Goal: Complete application form: Complete application form

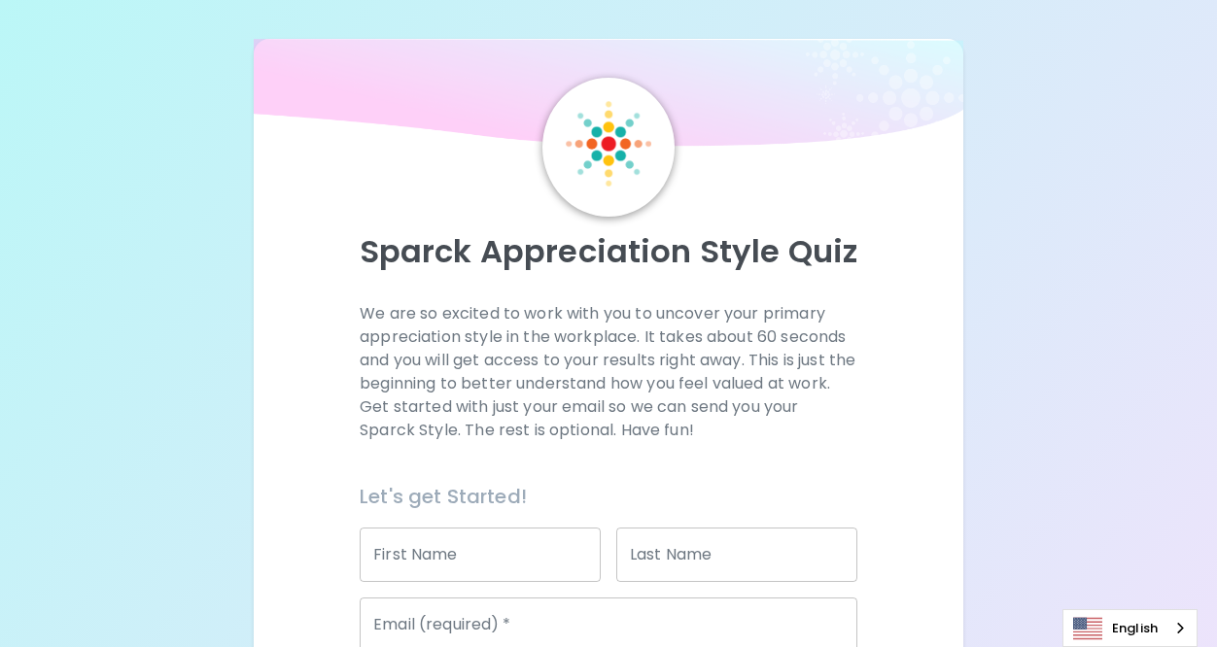
scroll to position [301, 0]
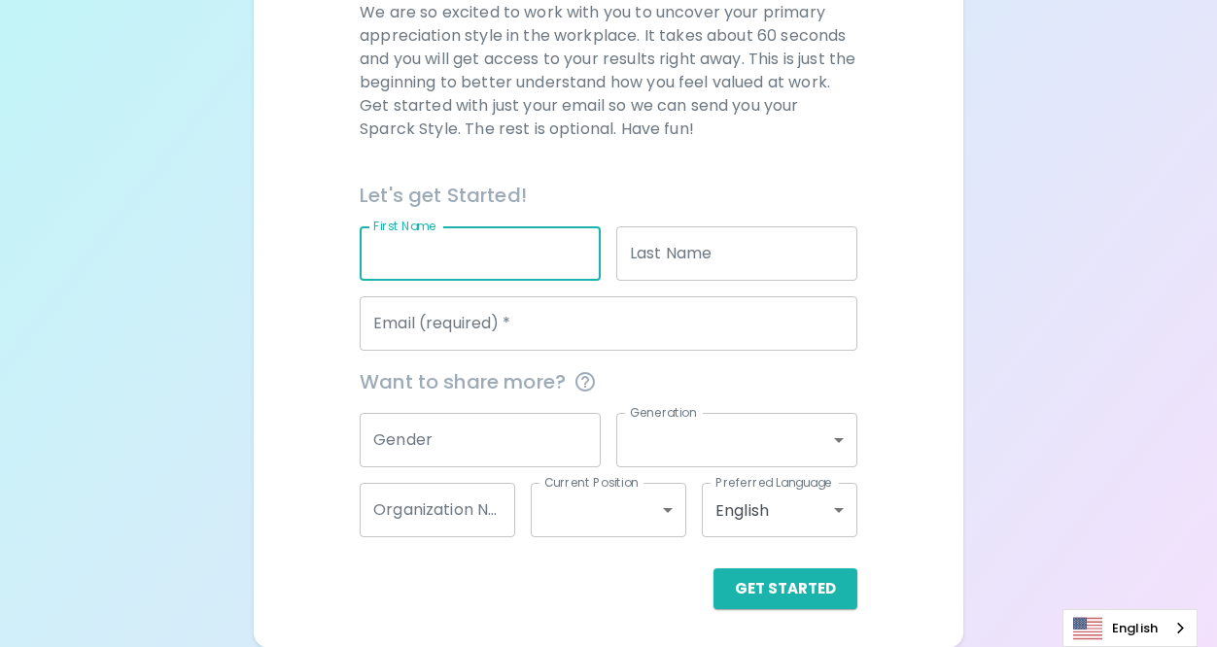
click at [507, 254] on input "First Name" at bounding box center [480, 253] width 241 height 54
type input "[PERSON_NAME]"
type input "Albimino"
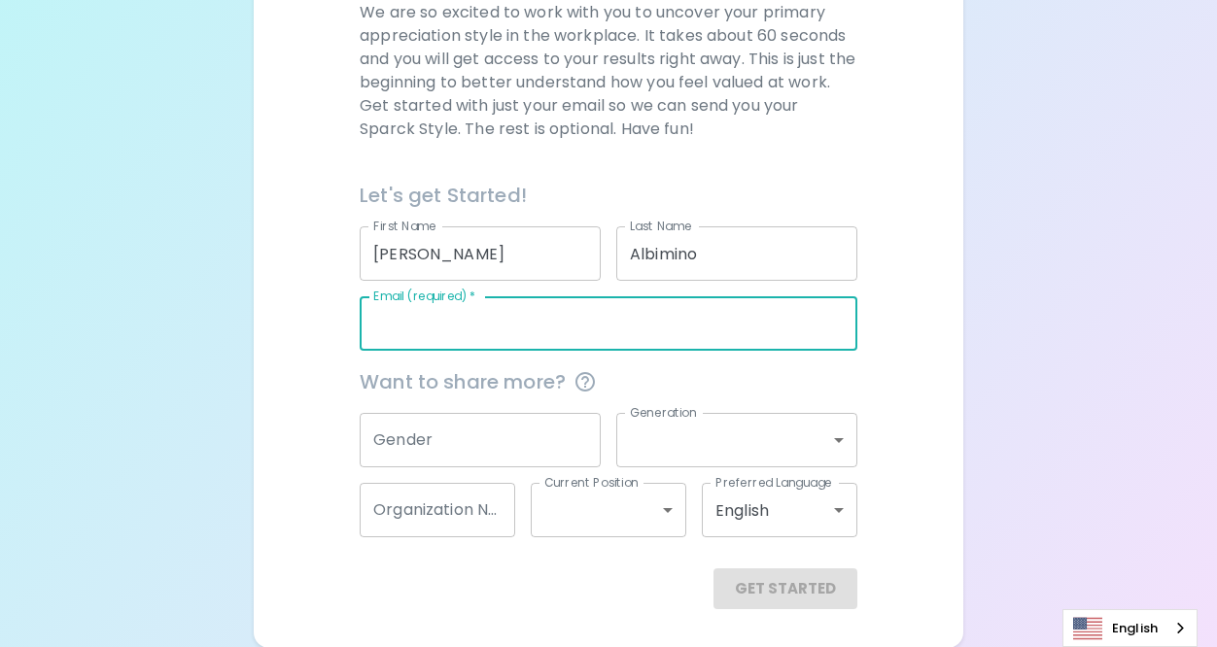
click at [539, 347] on input "Email (required)   *" at bounding box center [609, 323] width 498 height 54
type input "[EMAIL_ADDRESS][DOMAIN_NAME]"
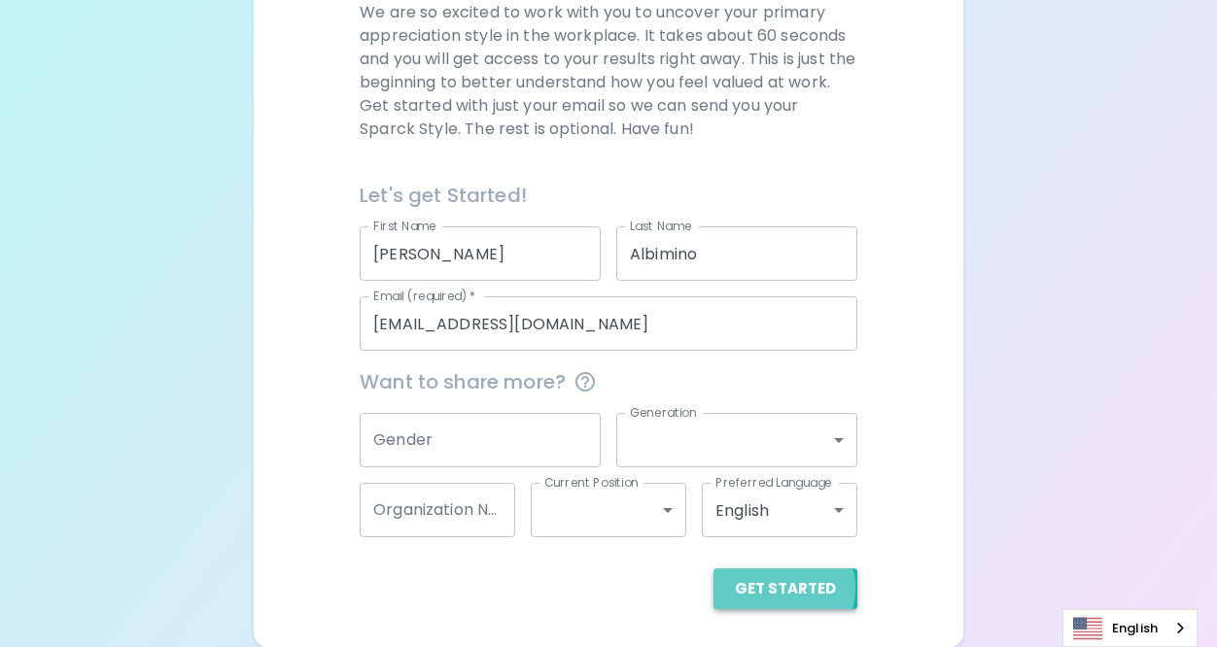
click at [786, 587] on button "Get Started" at bounding box center [785, 588] width 144 height 41
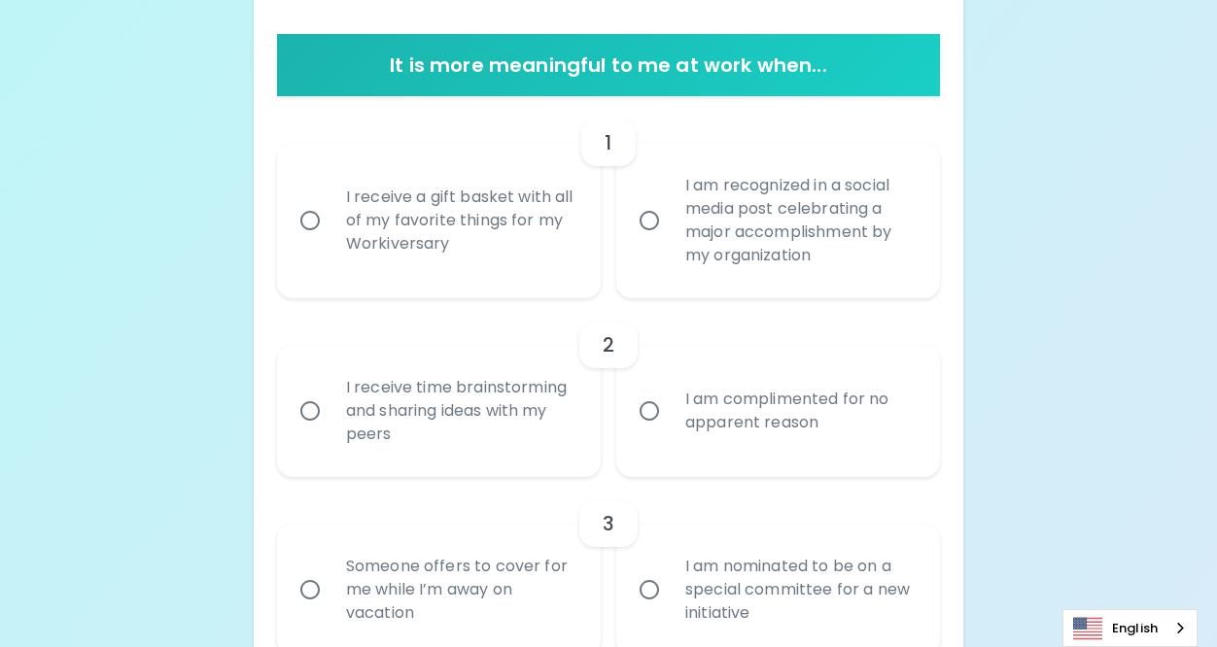
scroll to position [367, 0]
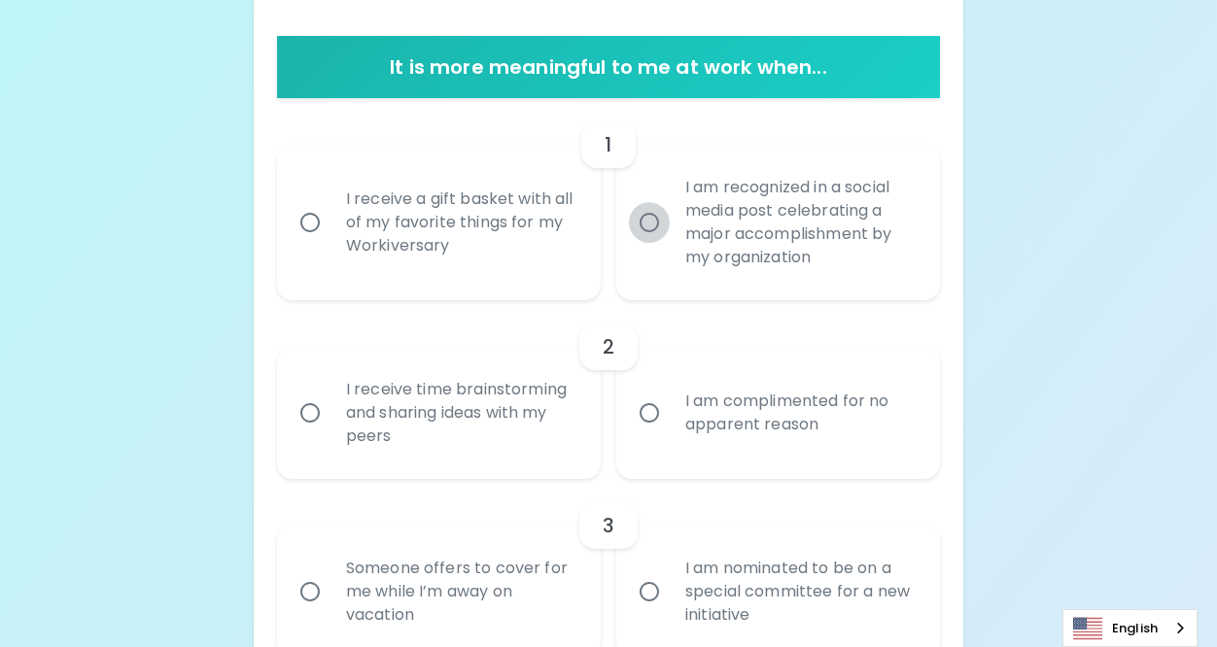
click at [634, 223] on input "I am recognized in a social media post celebrating a major accomplishment by my…" at bounding box center [649, 222] width 41 height 41
radio input "true"
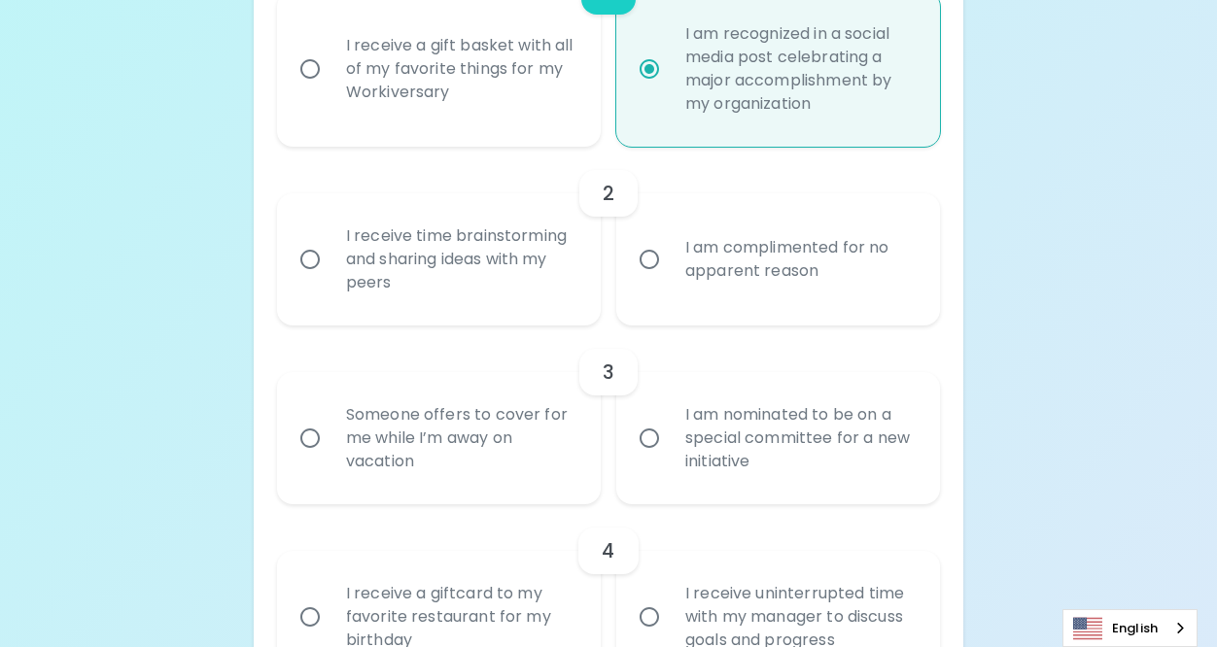
scroll to position [523, 0]
click at [358, 254] on div "I receive time brainstorming and sharing ideas with my peers" at bounding box center [459, 257] width 259 height 117
click at [330, 254] on input "I receive time brainstorming and sharing ideas with my peers" at bounding box center [310, 257] width 41 height 41
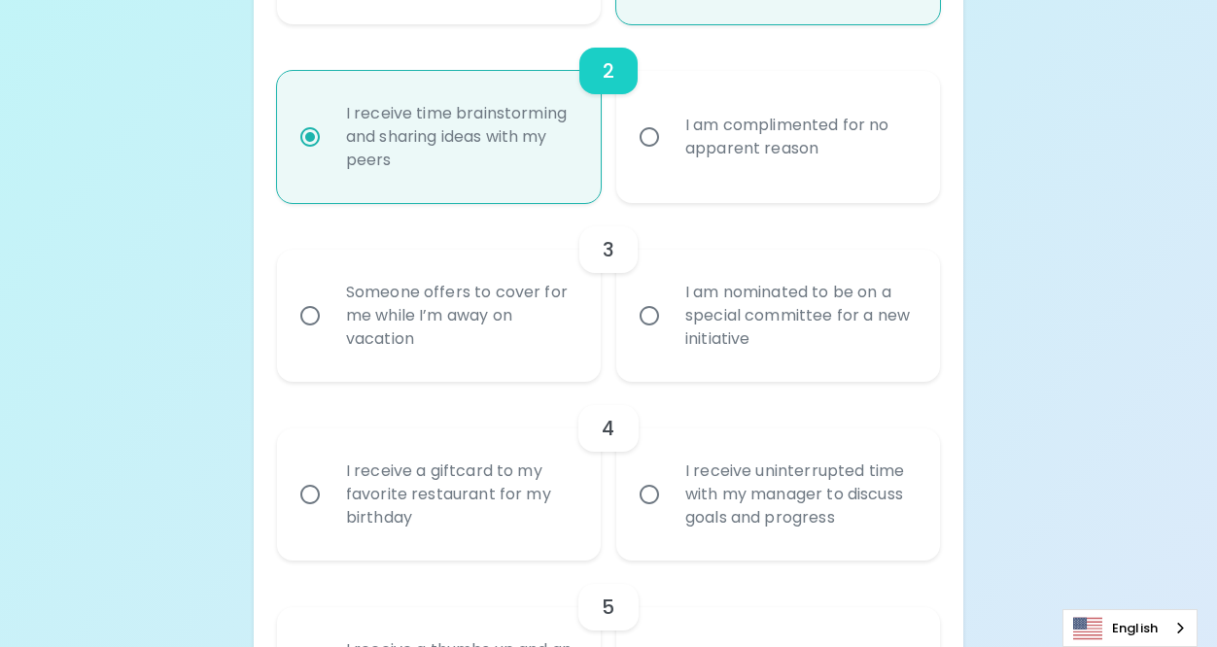
scroll to position [641, 0]
radio input "true"
click at [669, 321] on input "I am nominated to be on a special committee for a new initiative" at bounding box center [649, 317] width 41 height 41
radio input "false"
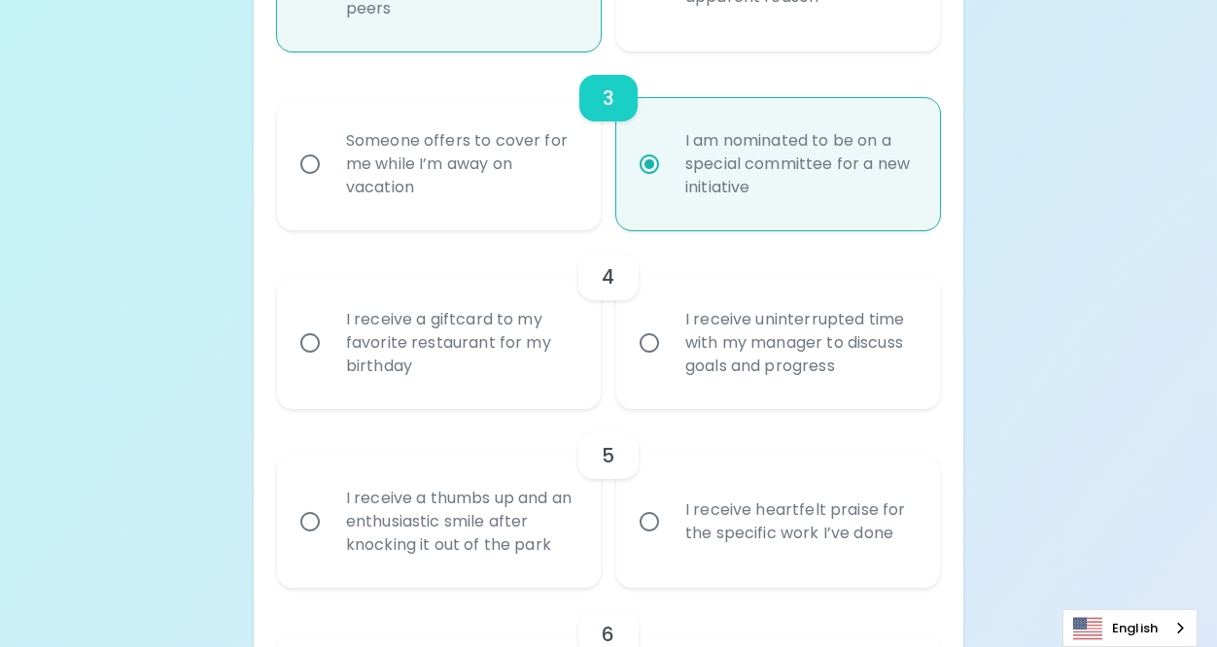
scroll to position [797, 0]
radio input "true"
click at [676, 354] on div "I receive uninterrupted time with my manager to discuss goals and progress" at bounding box center [799, 341] width 259 height 117
click at [670, 354] on input "I receive uninterrupted time with my manager to discuss goals and progress" at bounding box center [649, 341] width 41 height 41
radio input "false"
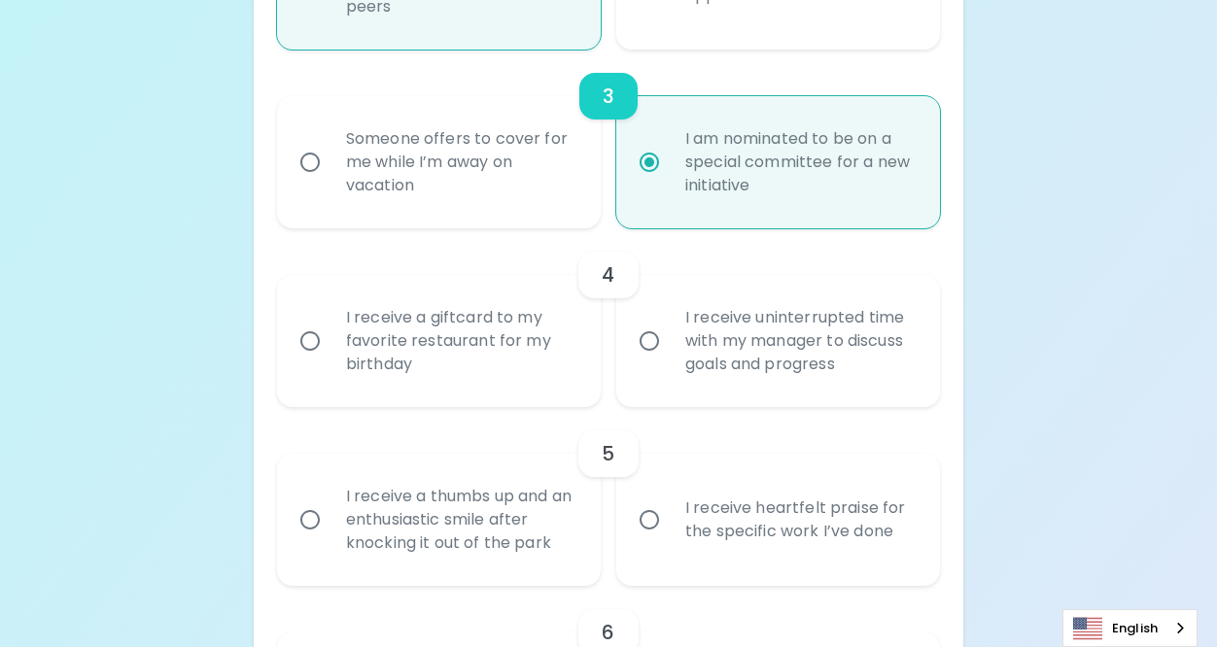
radio input "false"
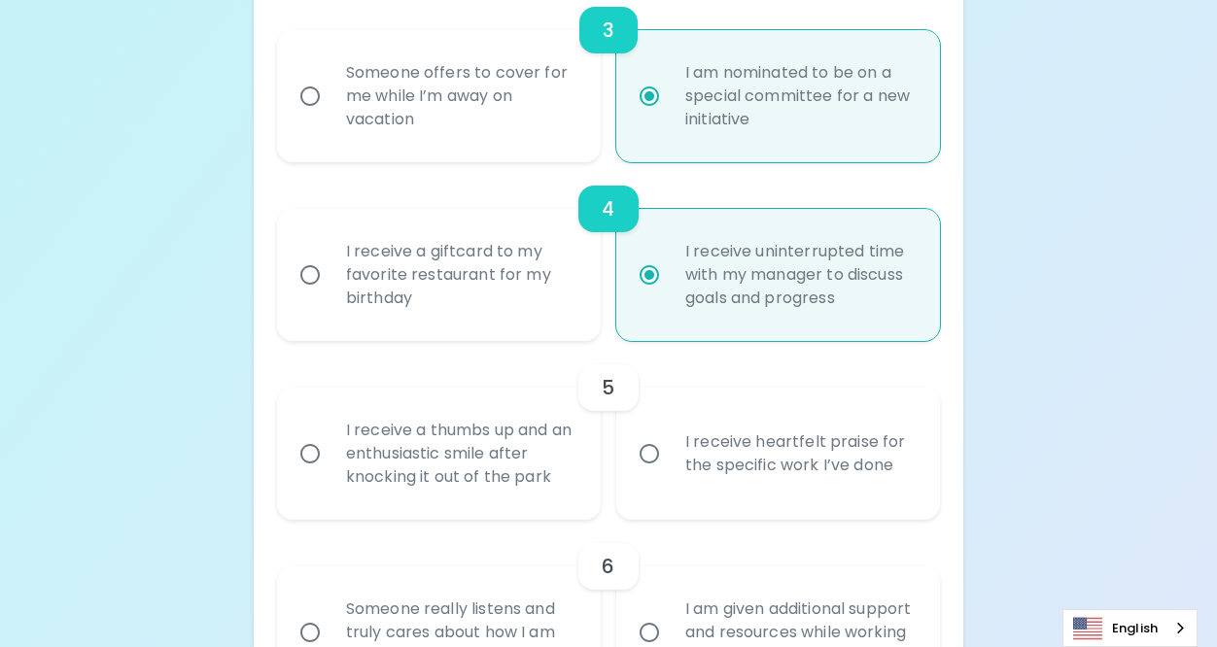
scroll to position [952, 0]
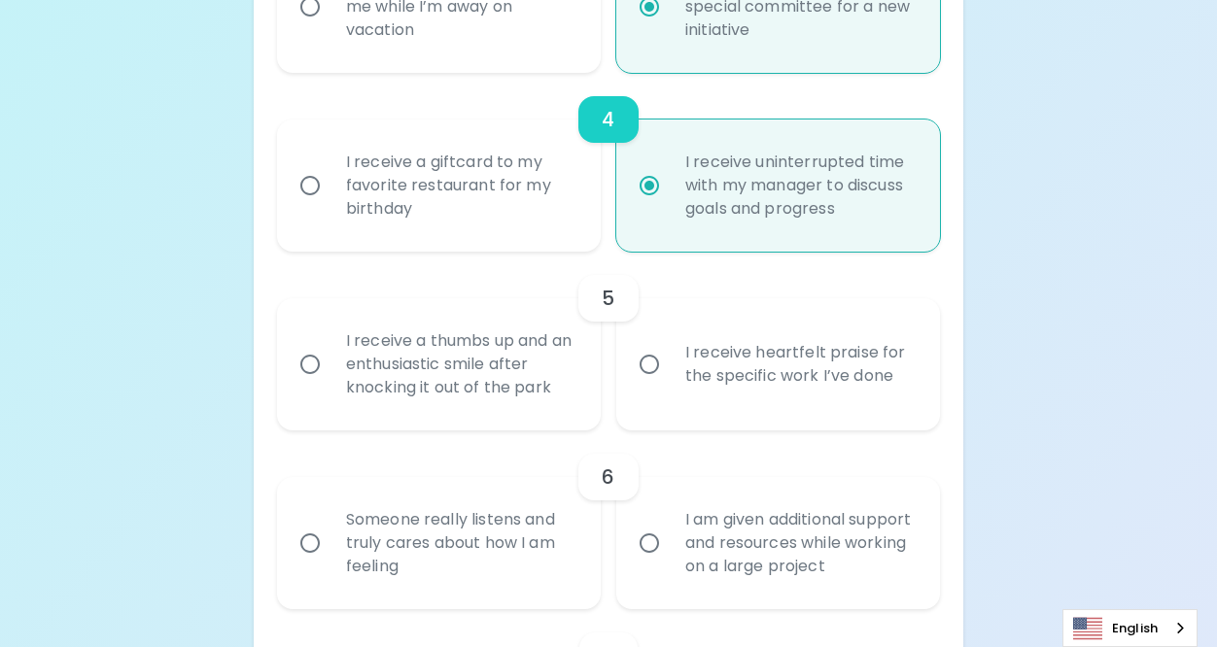
radio input "true"
click at [673, 372] on div "I receive heartfelt praise for the specific work I’ve done" at bounding box center [799, 364] width 259 height 93
click at [670, 372] on input "I receive heartfelt praise for the specific work I’ve done" at bounding box center [649, 364] width 41 height 41
radio input "false"
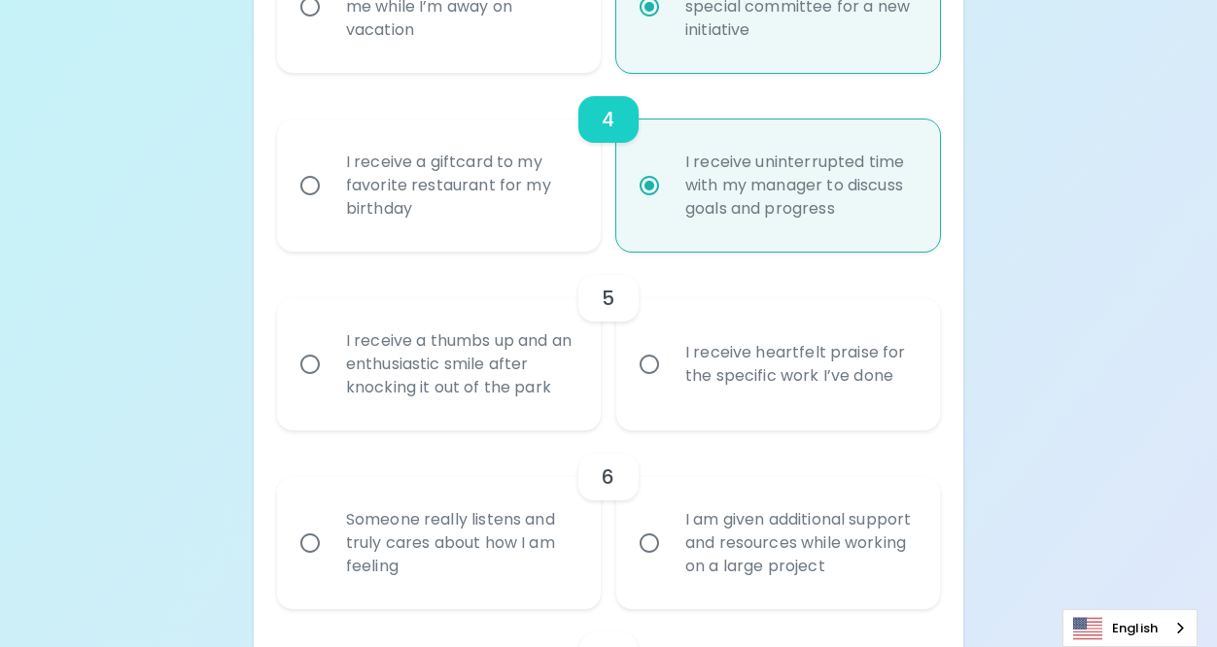
radio input "false"
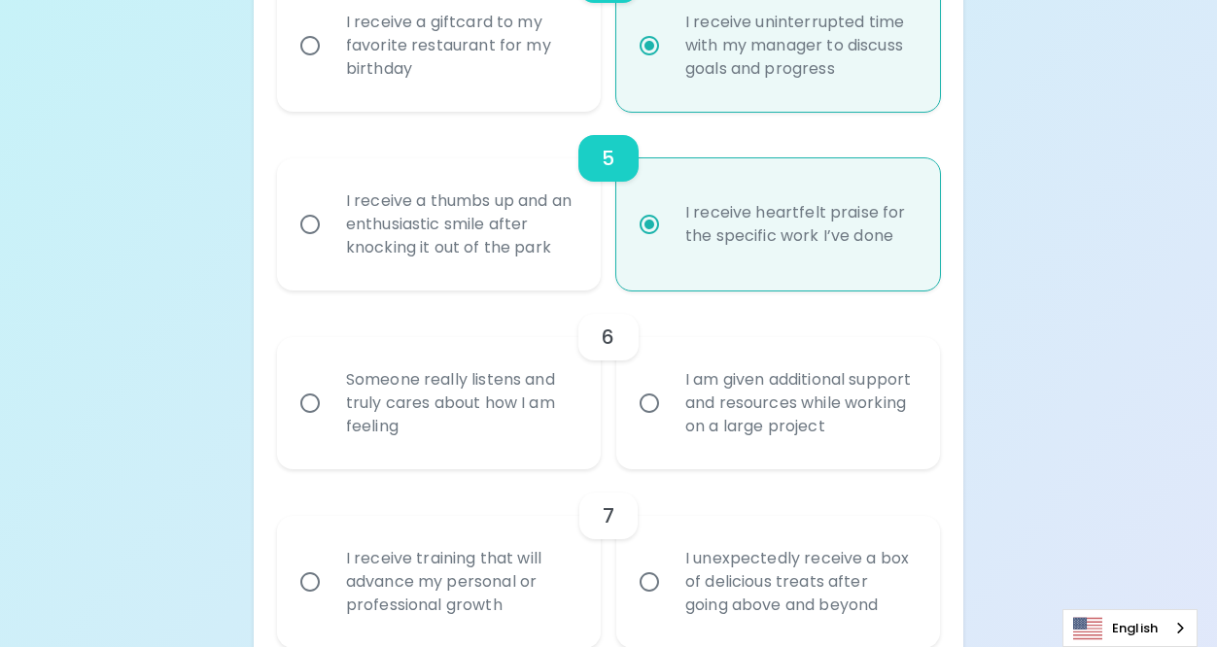
scroll to position [1108, 0]
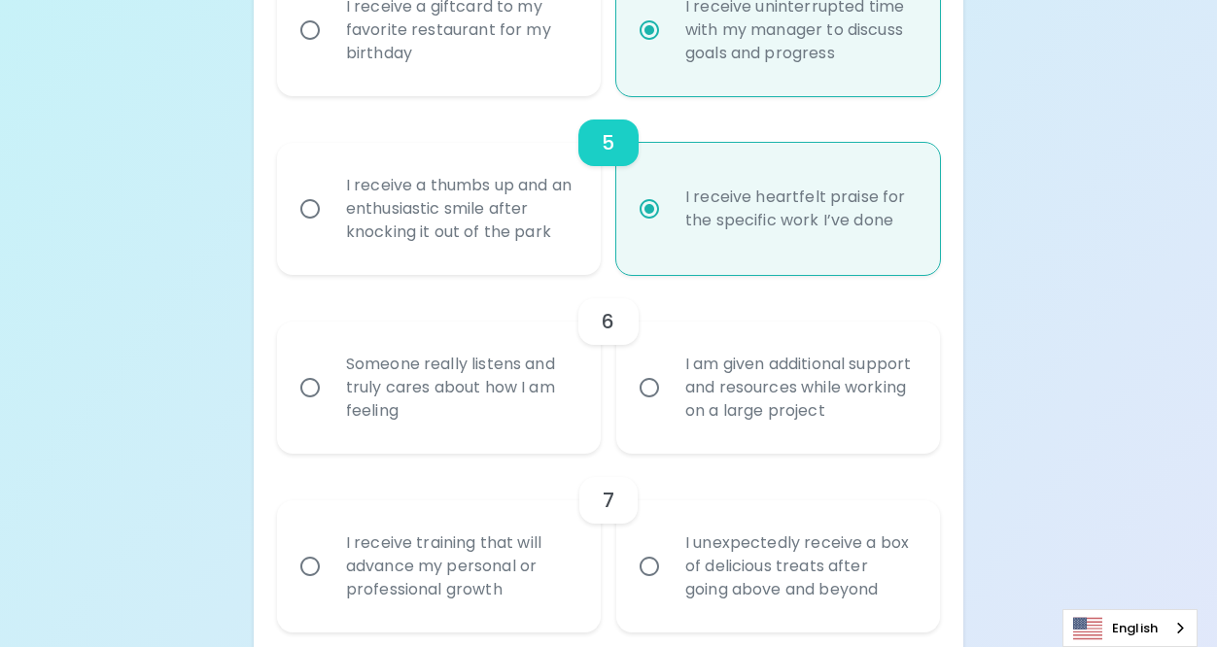
radio input "true"
click at [685, 413] on div "I am given additional support and resources while working on a large project" at bounding box center [799, 387] width 259 height 117
click at [670, 408] on input "I am given additional support and resources while working on a large project" at bounding box center [649, 387] width 41 height 41
radio input "false"
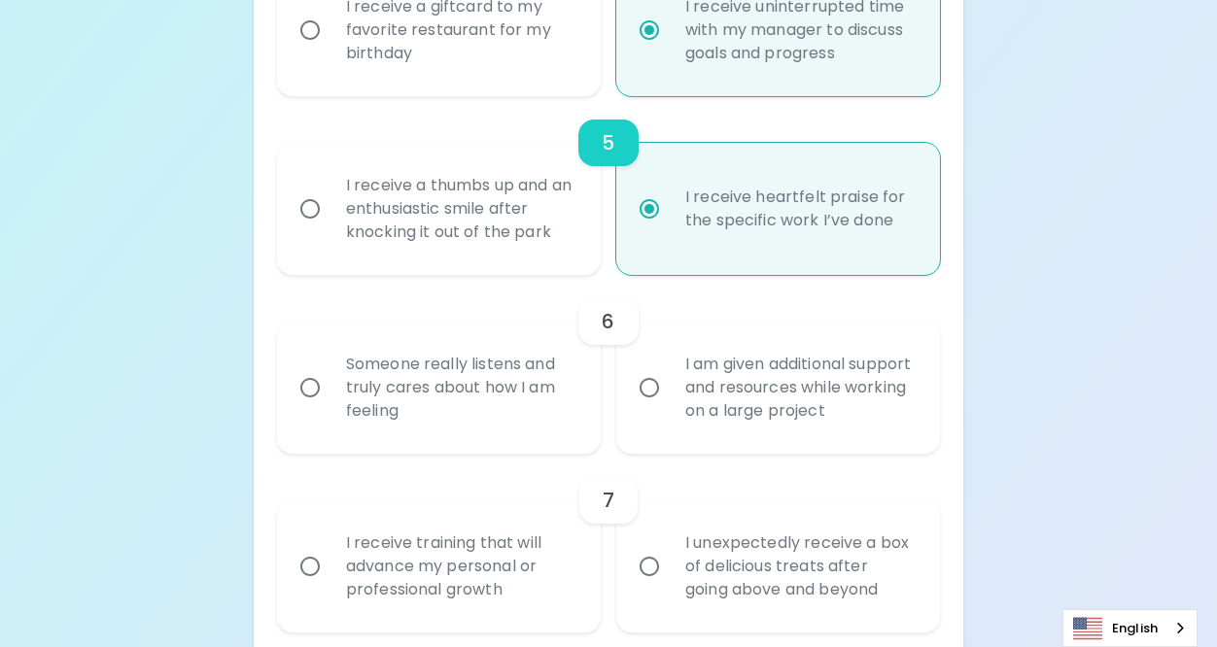
radio input "false"
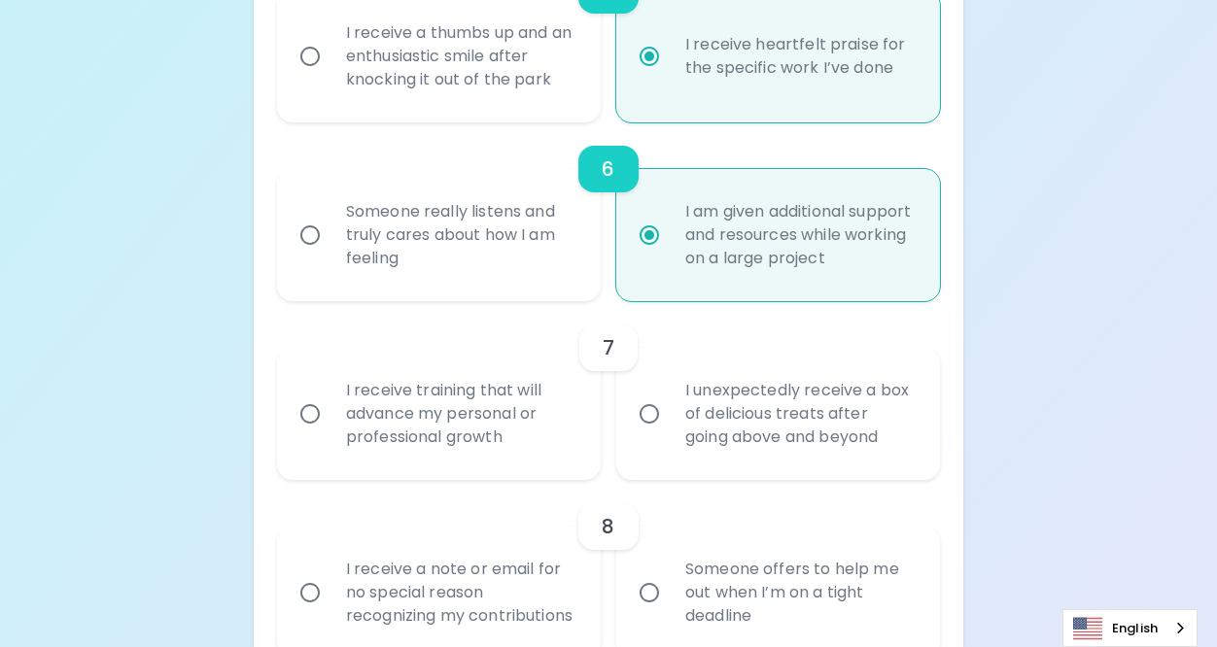
scroll to position [1263, 0]
radio input "true"
click at [490, 449] on div "I receive training that will advance my personal or professional growth" at bounding box center [459, 411] width 259 height 117
click at [330, 431] on input "I receive training that will advance my personal or professional growth" at bounding box center [310, 411] width 41 height 41
radio input "false"
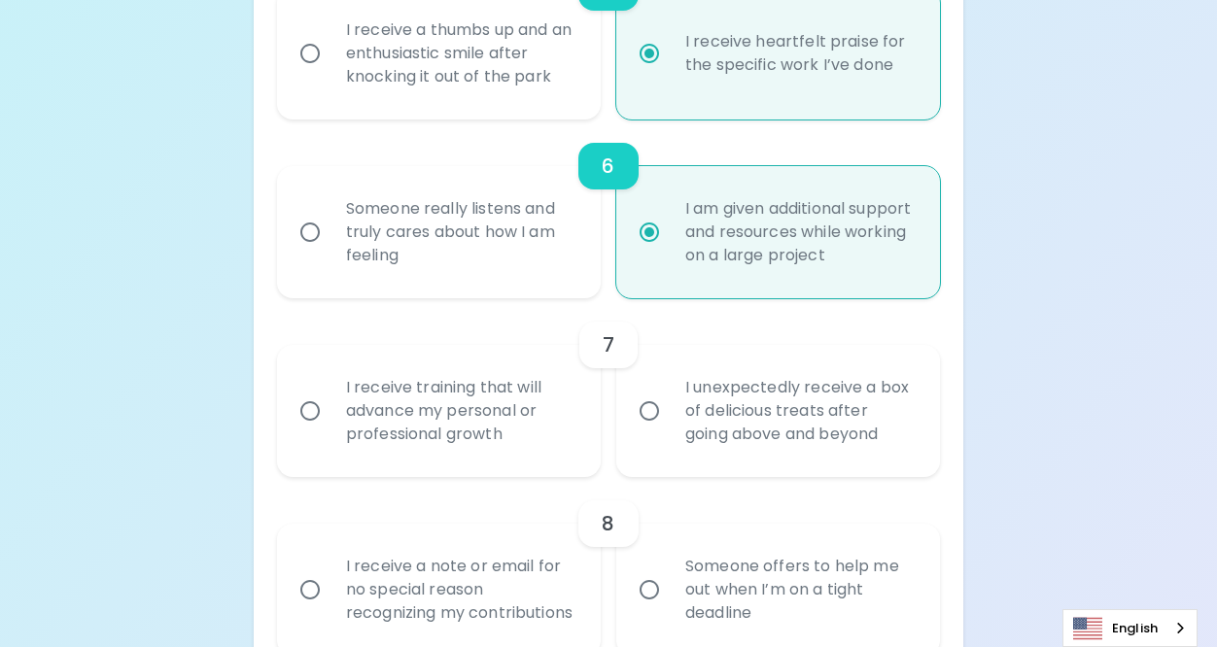
radio input "false"
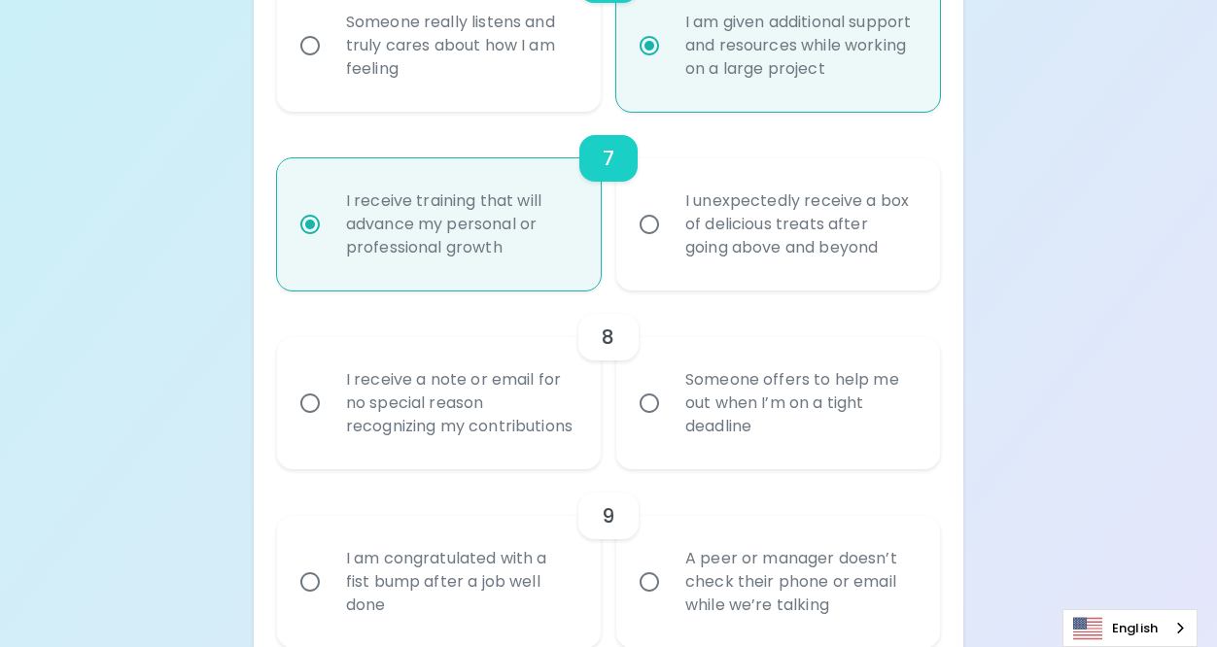
scroll to position [1450, 0]
radio input "true"
click at [711, 436] on div "Someone offers to help me out when I’m on a tight deadline" at bounding box center [799, 403] width 259 height 117
click at [670, 424] on input "Someone offers to help me out when I’m on a tight deadline" at bounding box center [649, 403] width 41 height 41
radio input "false"
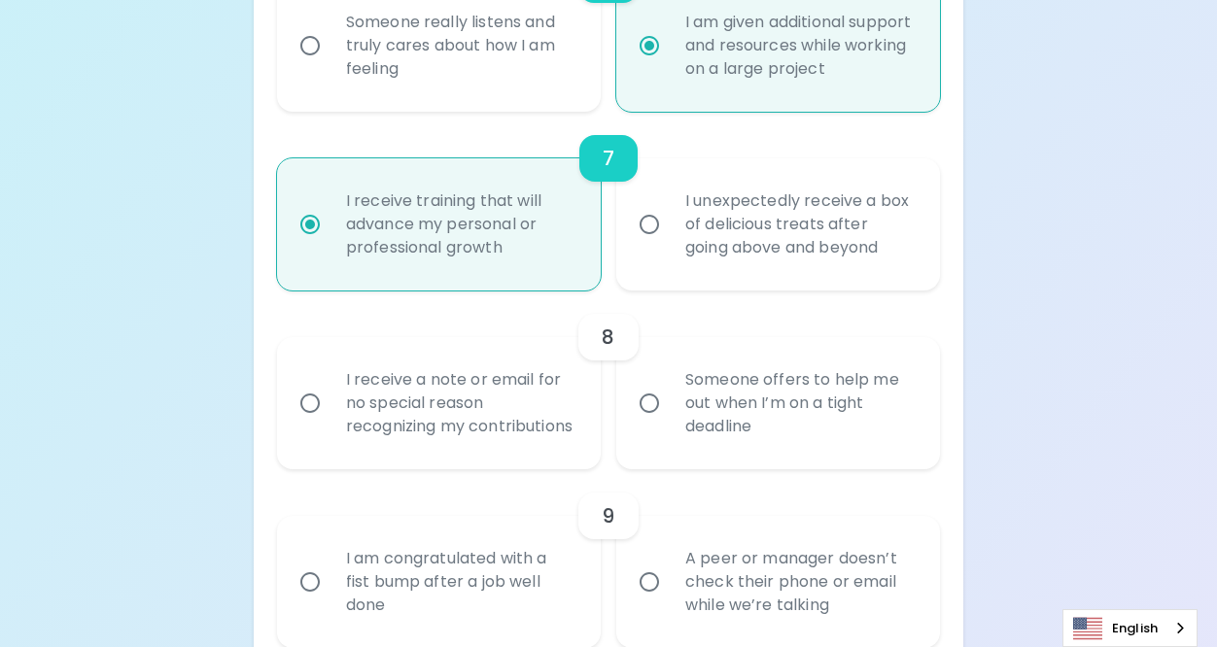
radio input "false"
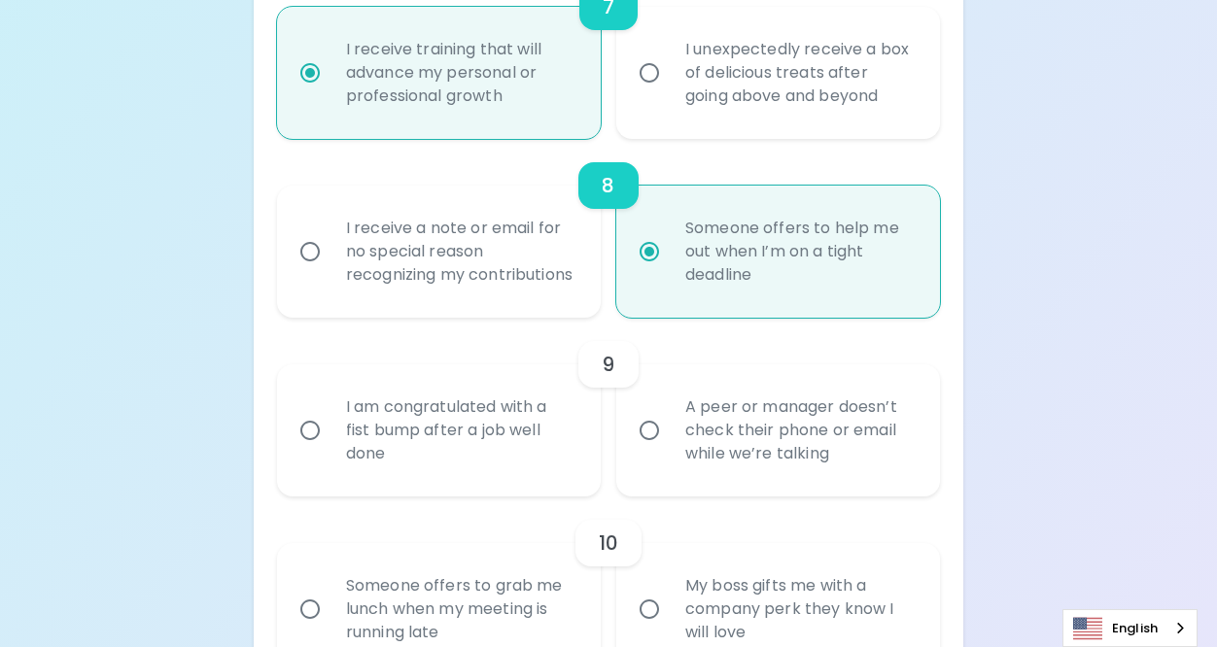
scroll to position [1605, 0]
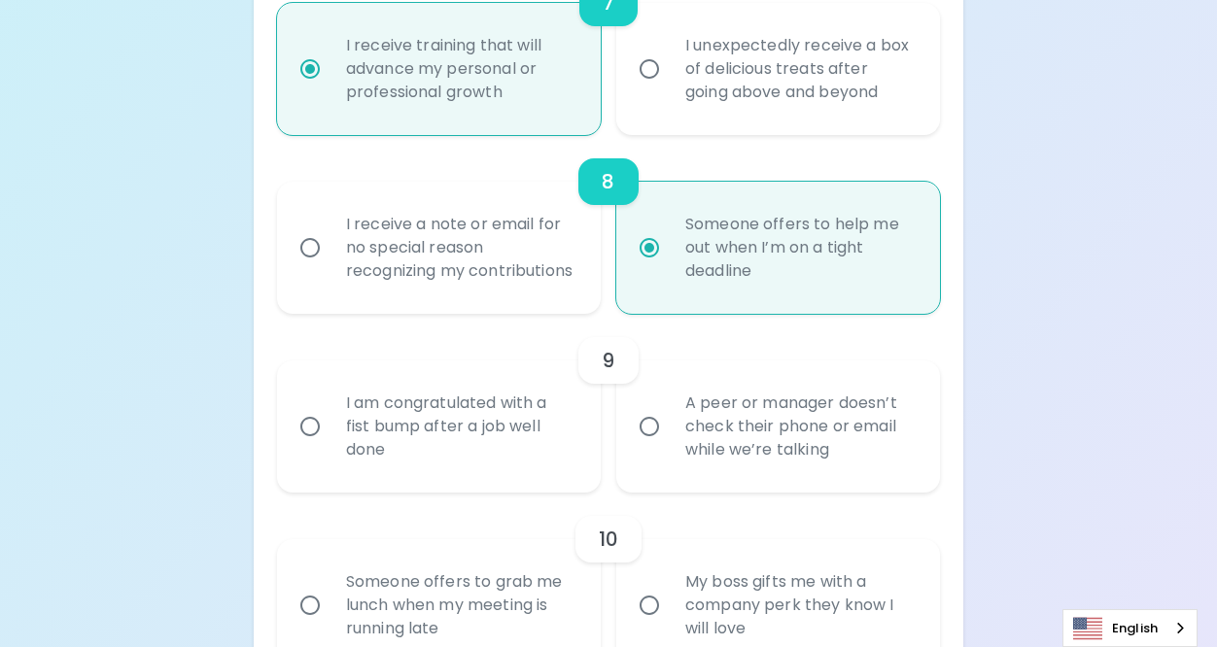
radio input "true"
click at [692, 469] on div "A peer or manager doesn’t check their phone or email while we’re talking" at bounding box center [799, 426] width 259 height 117
click at [670, 447] on input "A peer or manager doesn’t check their phone or email while we’re talking" at bounding box center [649, 426] width 41 height 41
radio input "false"
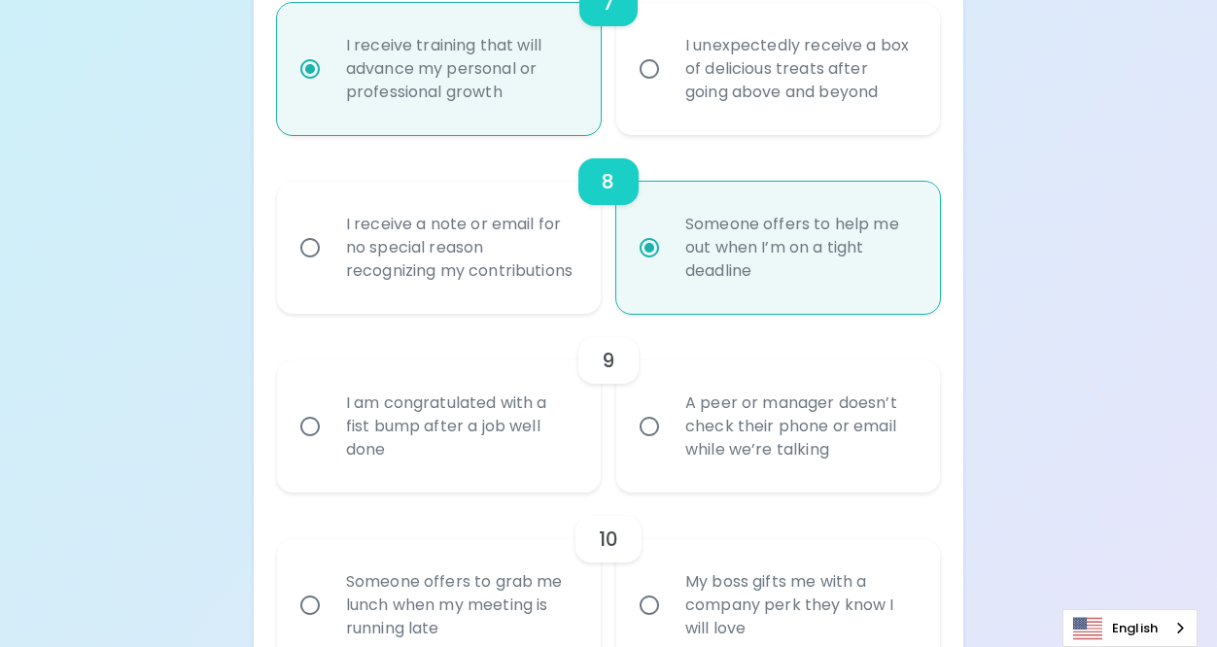
radio input "false"
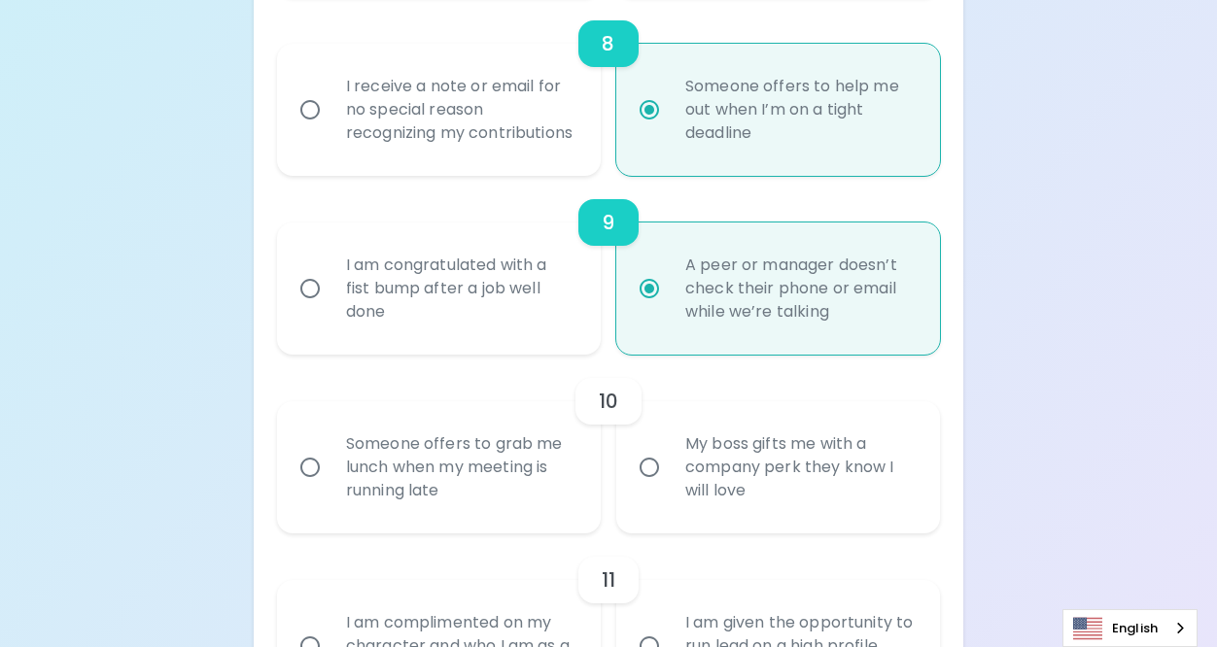
scroll to position [1761, 0]
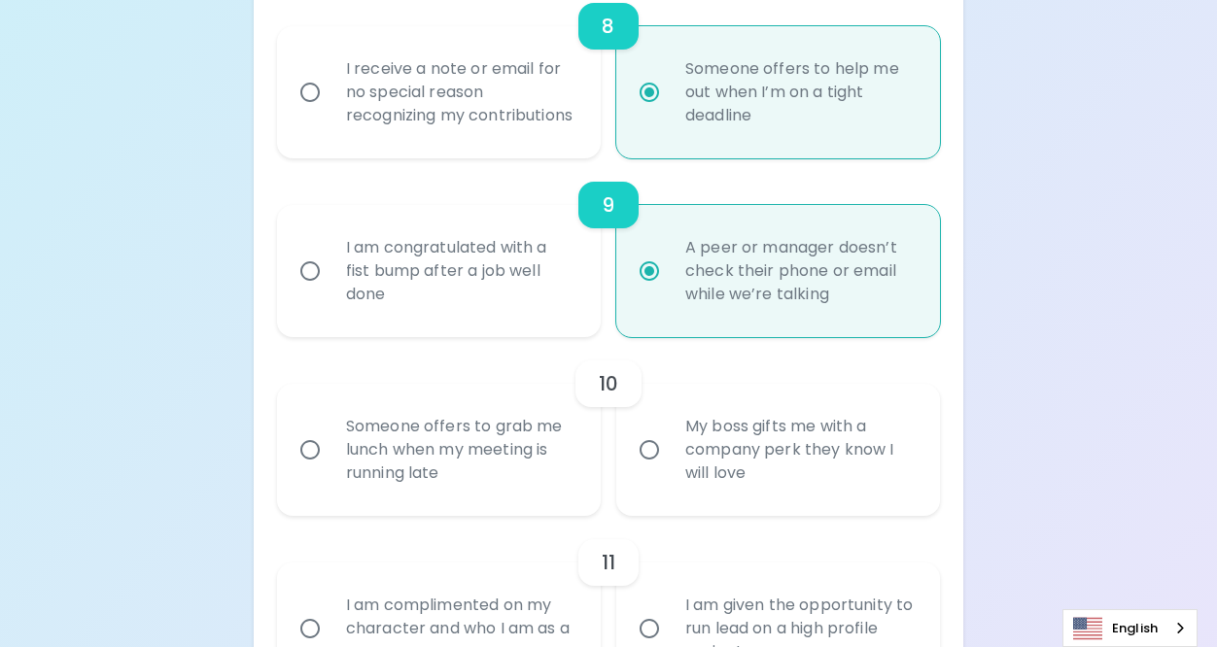
radio input "true"
click at [657, 500] on label "My boss gifts me with a company perk they know I will love" at bounding box center [767, 450] width 324 height 132
click at [657, 470] on input "My boss gifts me with a company perk they know I will love" at bounding box center [649, 450] width 41 height 41
radio input "false"
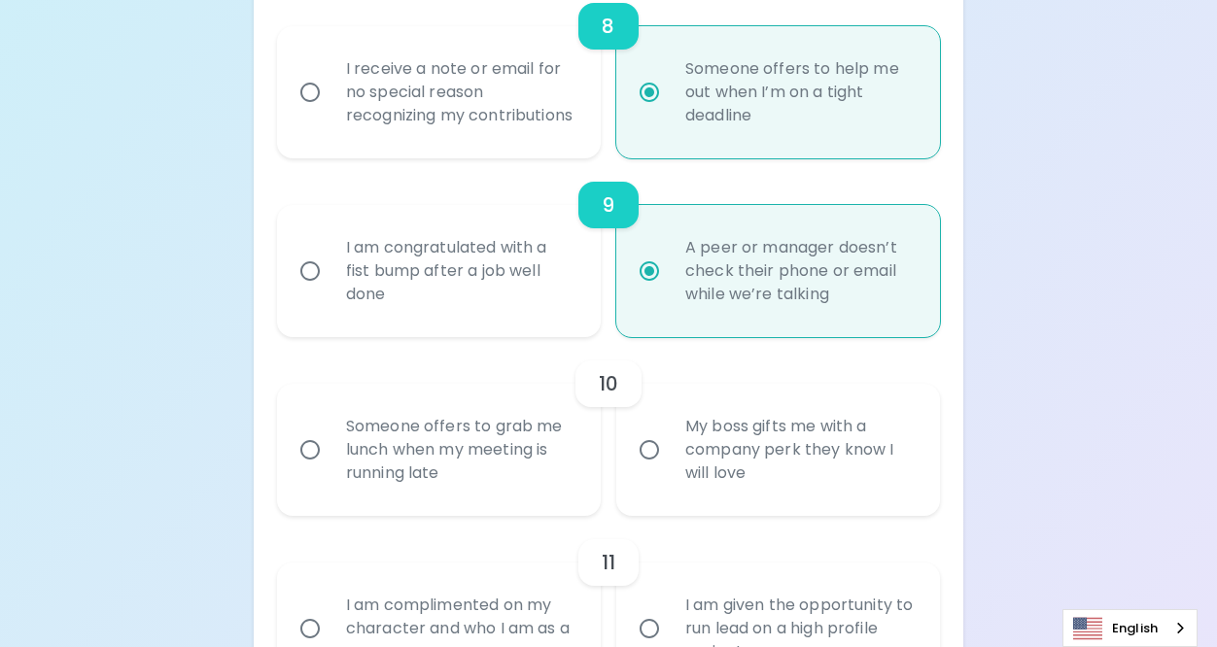
radio input "false"
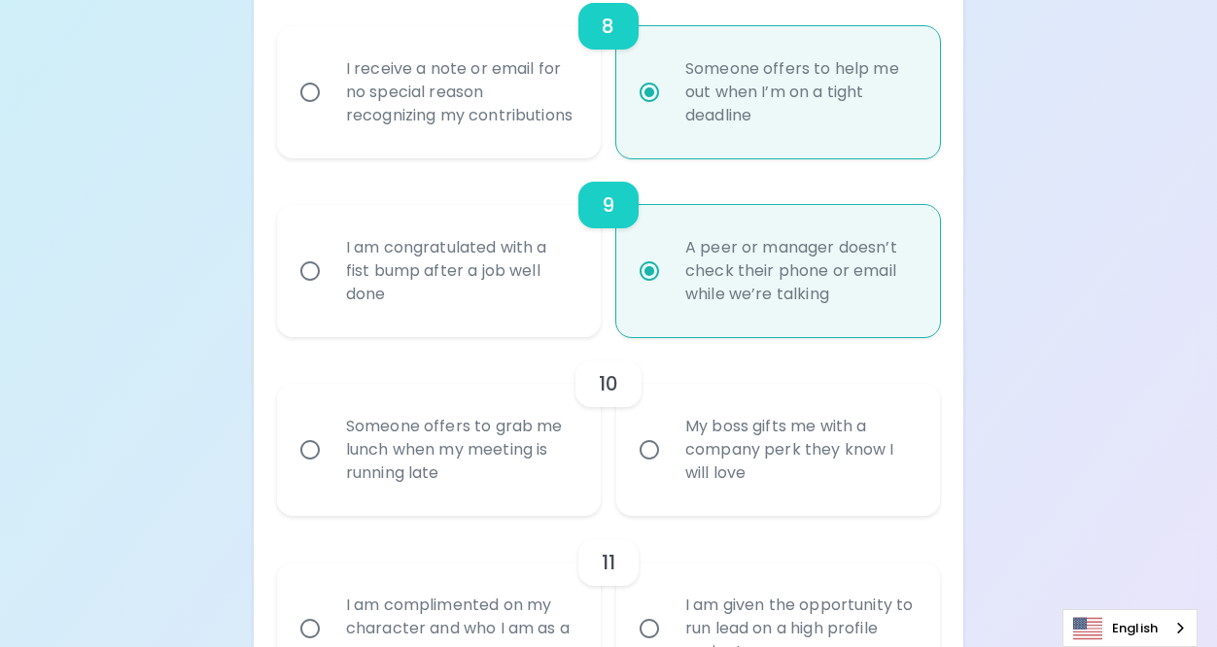
radio input "false"
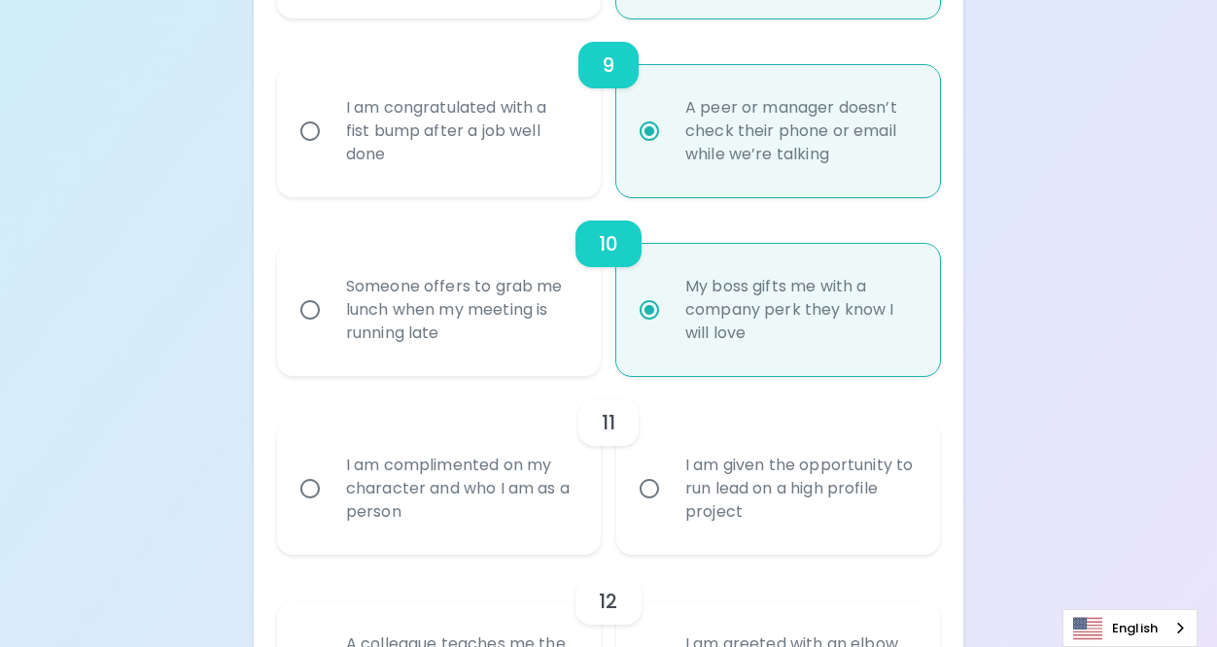
scroll to position [1916, 0]
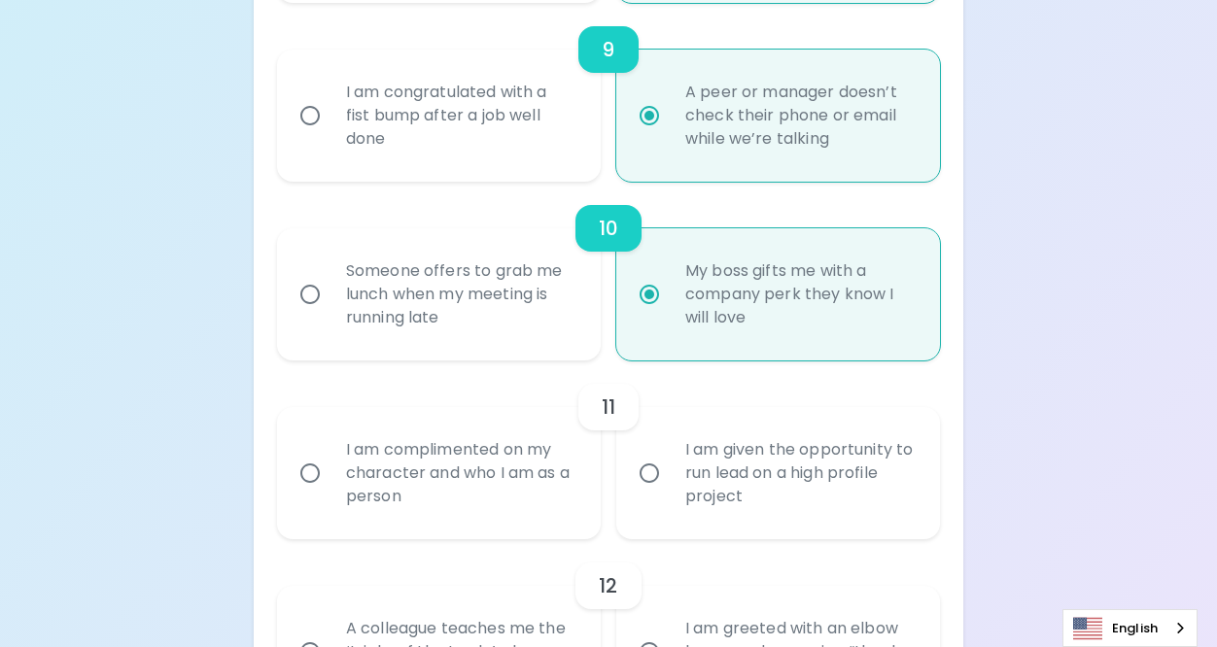
radio input "true"
click at [523, 510] on div "I am complimented on my character and who I am as a person" at bounding box center [459, 473] width 259 height 117
click at [330, 494] on input "I am complimented on my character and who I am as a person" at bounding box center [310, 473] width 41 height 41
radio input "false"
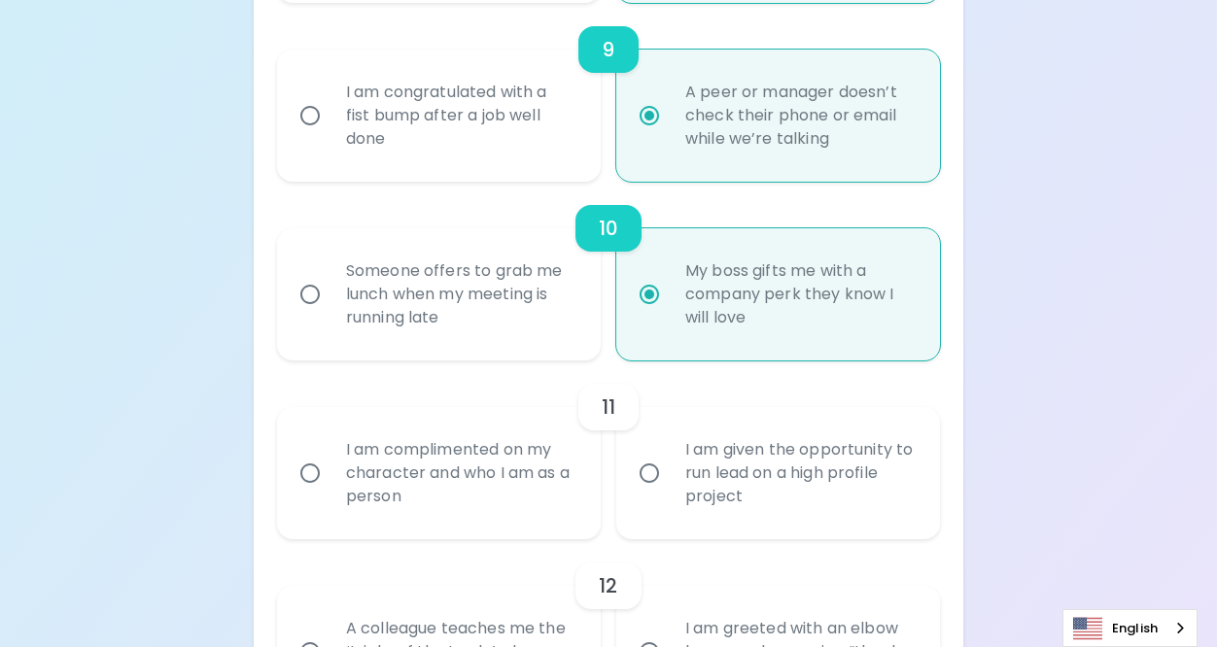
radio input "false"
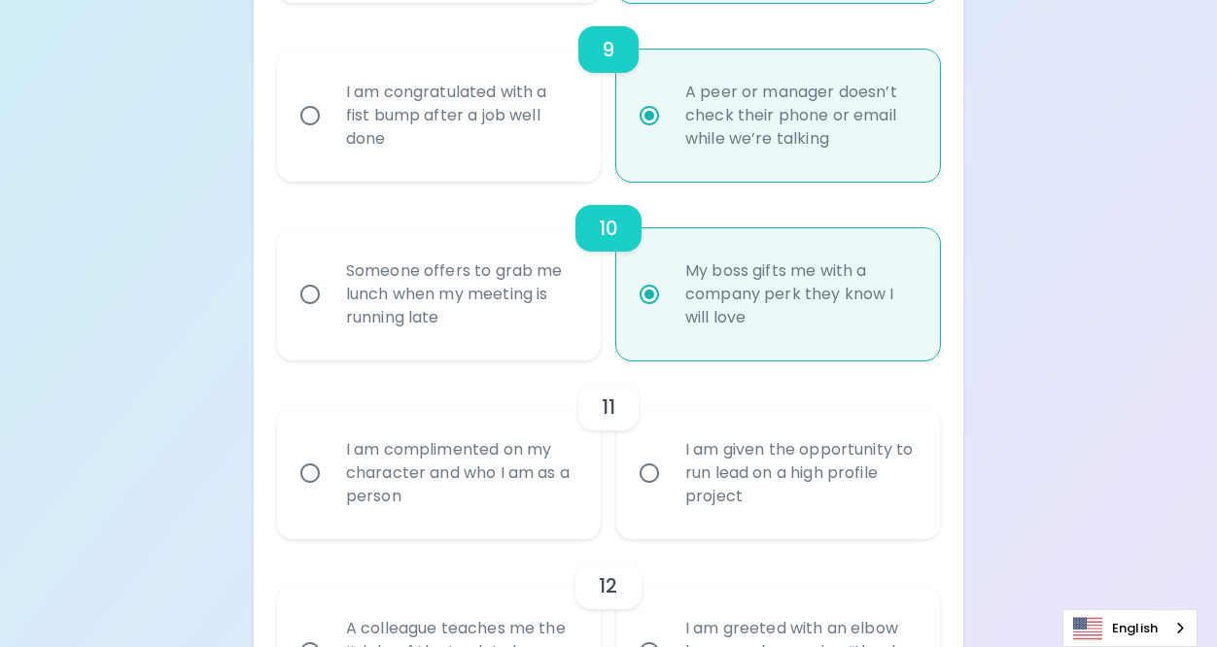
radio input "false"
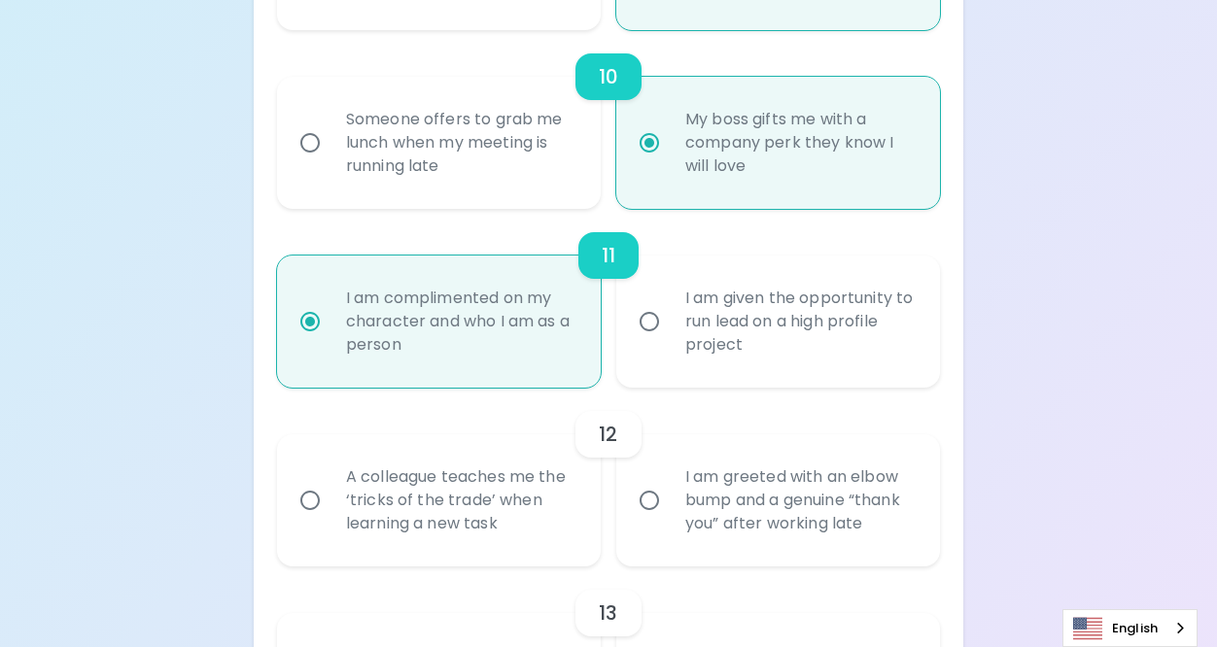
scroll to position [2072, 0]
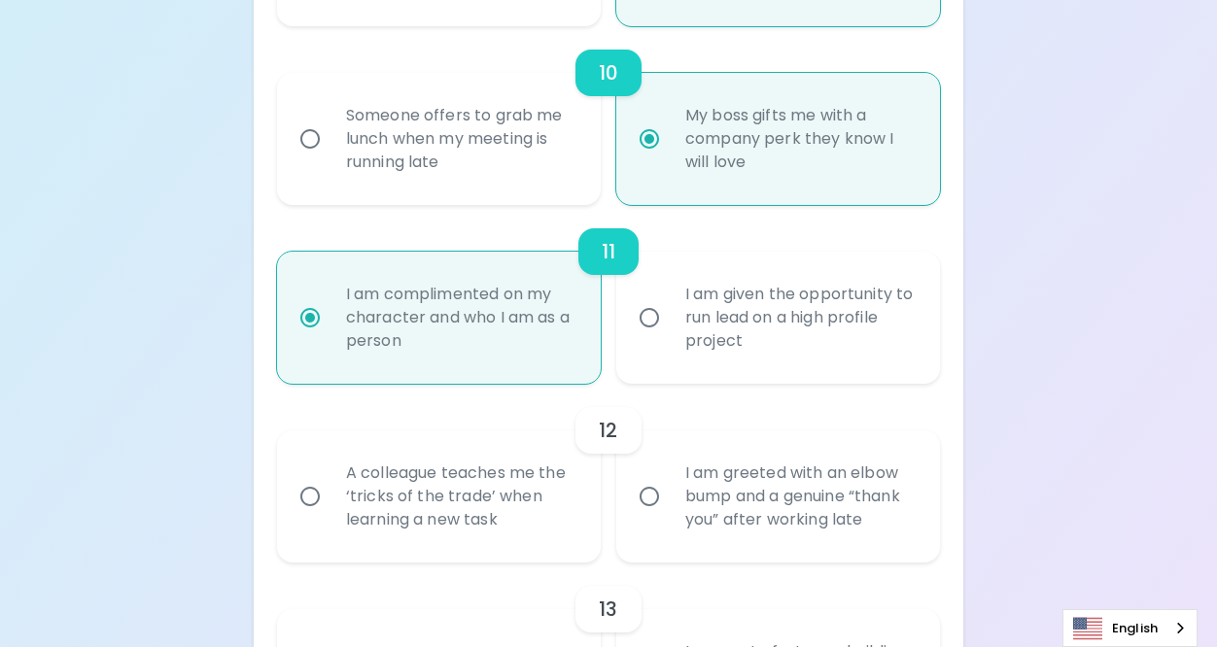
radio input "true"
click at [507, 534] on div "A colleague teaches me the ‘tricks of the trade’ when learning a new task" at bounding box center [459, 496] width 259 height 117
click at [330, 517] on input "A colleague teaches me the ‘tricks of the trade’ when learning a new task" at bounding box center [310, 496] width 41 height 41
radio input "false"
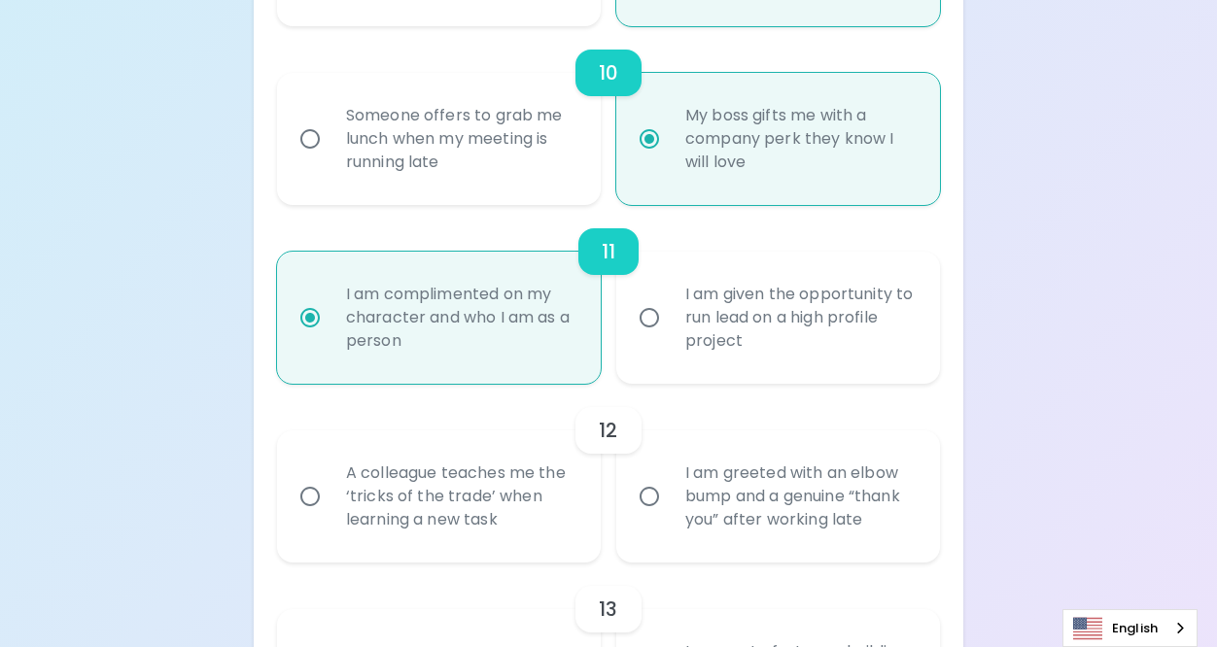
radio input "false"
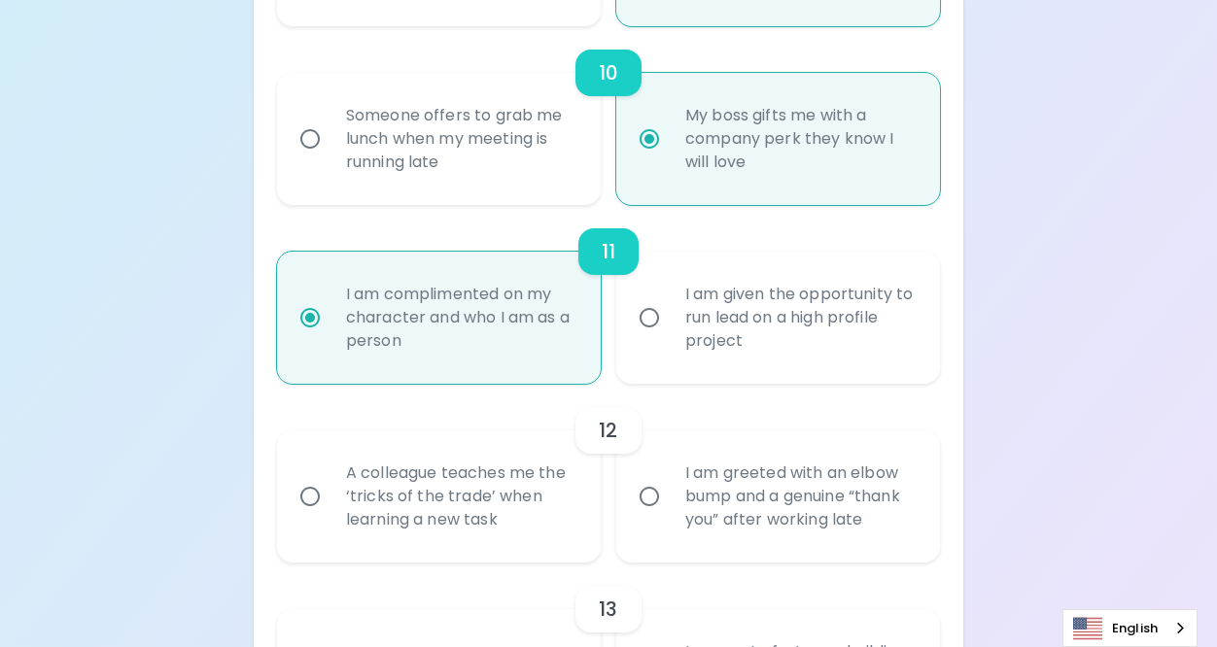
radio input "false"
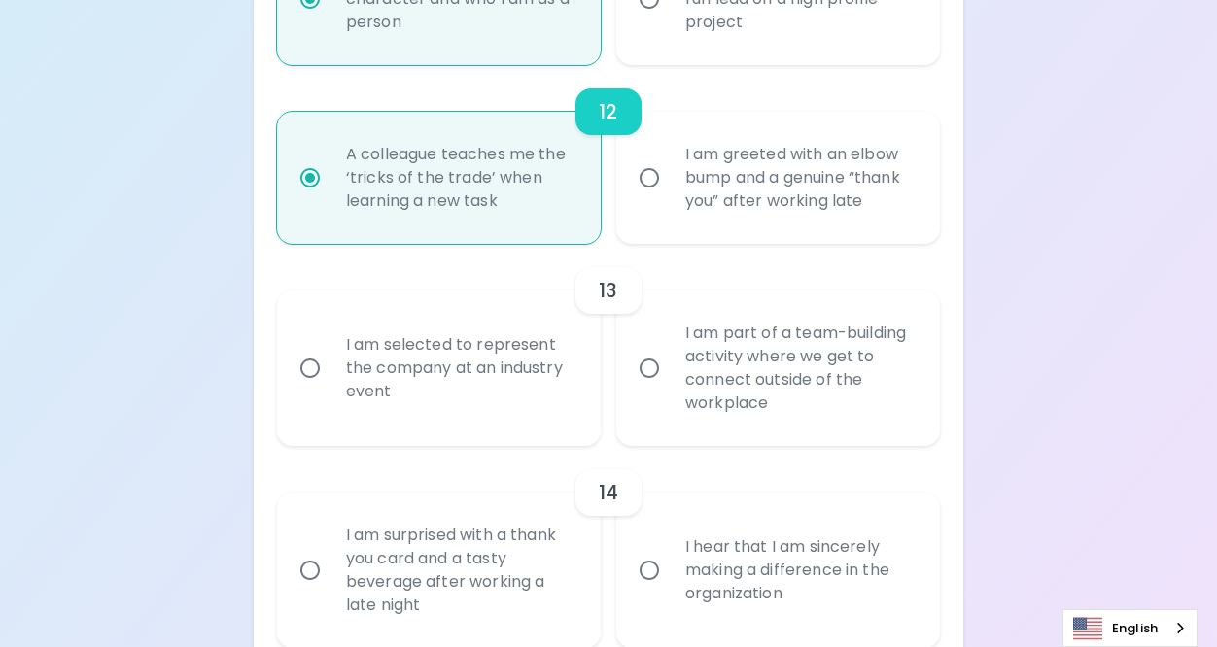
scroll to position [2402, 0]
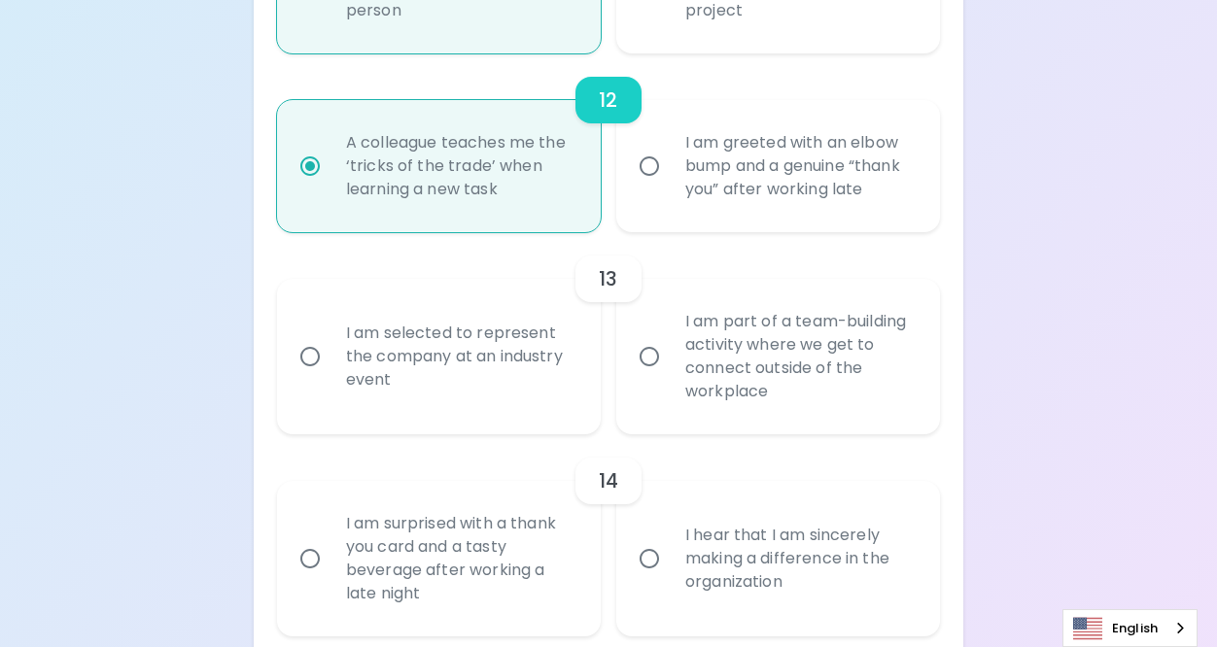
radio input "true"
click at [514, 395] on div "I am selected to represent the company at an industry event" at bounding box center [459, 356] width 259 height 117
click at [330, 377] on input "I am selected to represent the company at an industry event" at bounding box center [310, 356] width 41 height 41
radio input "false"
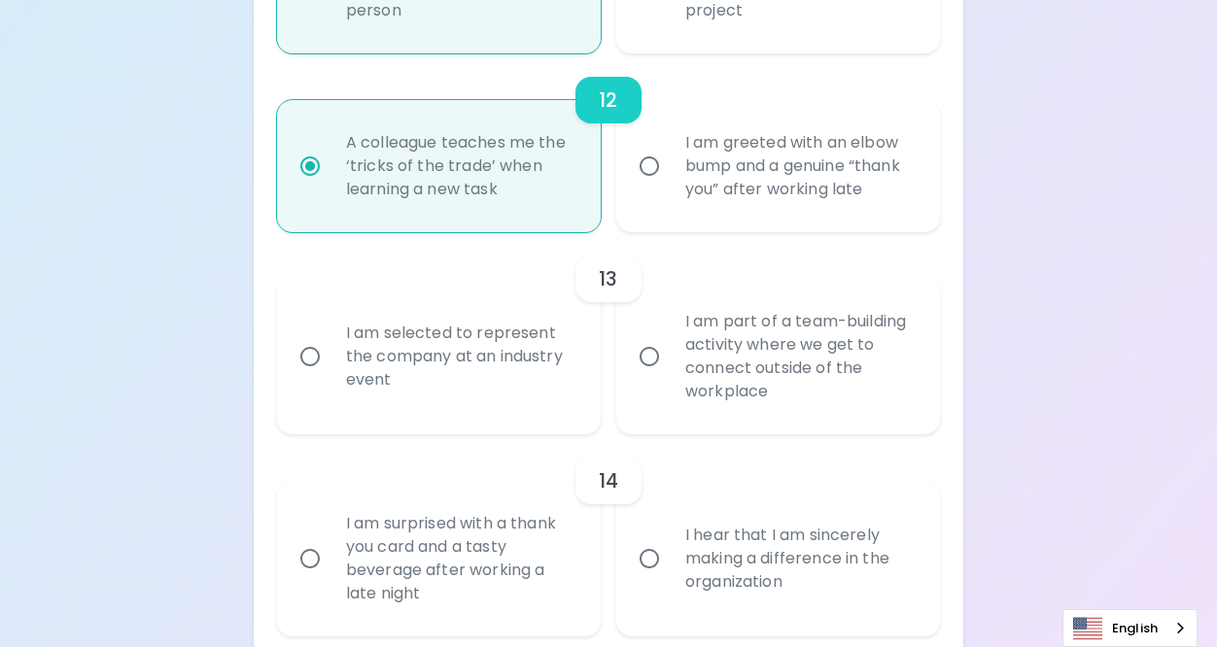
radio input "false"
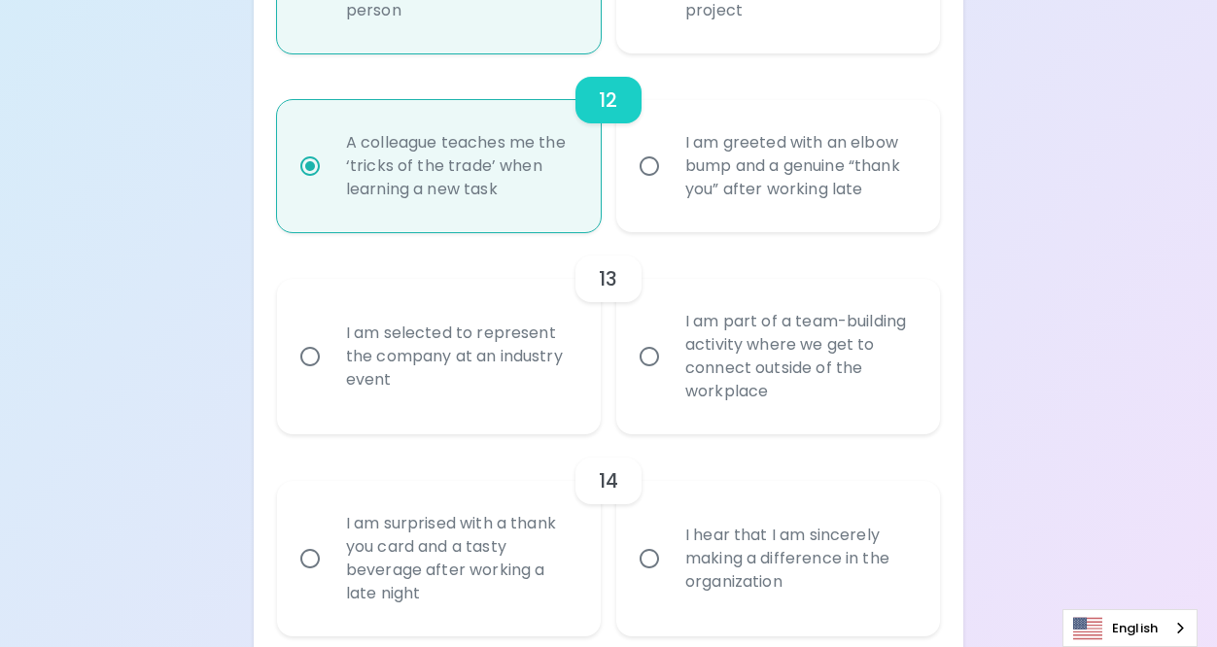
radio input "false"
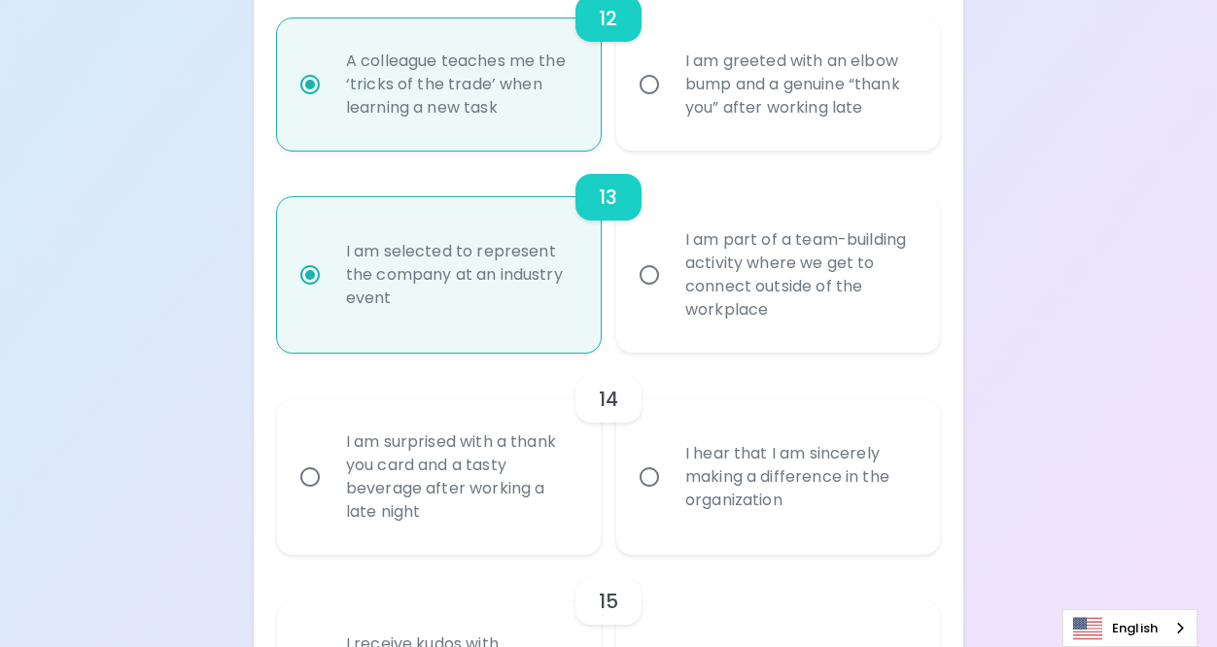
scroll to position [2558, 0]
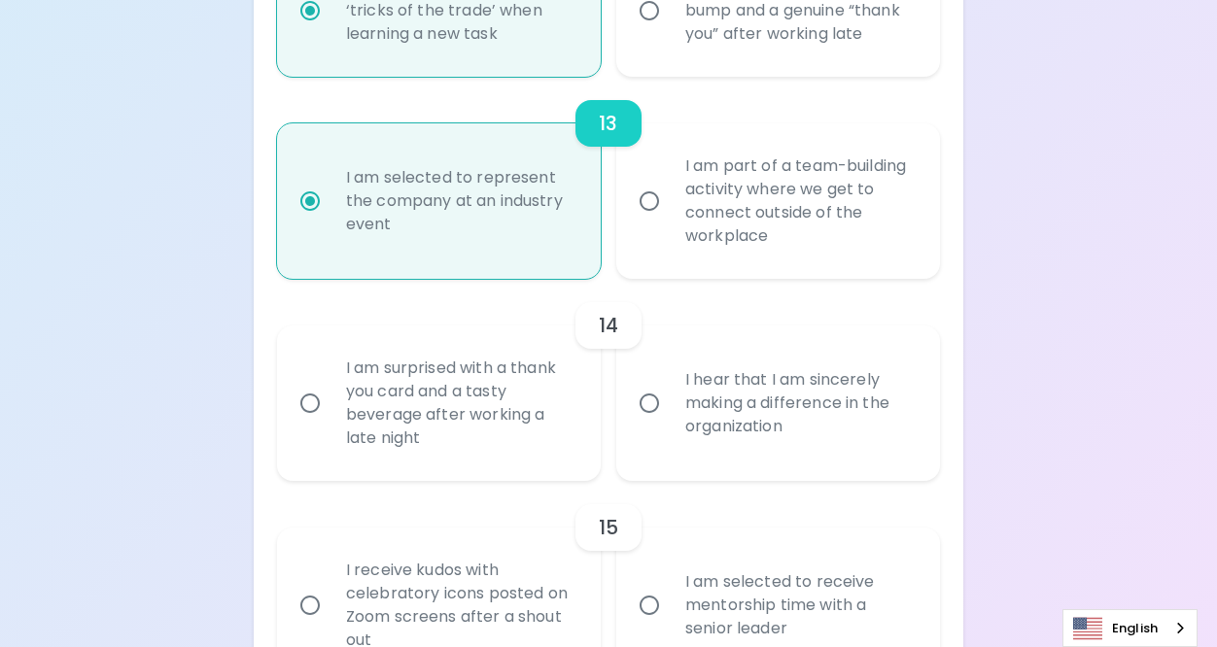
radio input "true"
click at [710, 462] on div "I hear that I am sincerely making a difference in the organization" at bounding box center [799, 403] width 259 height 117
click at [670, 424] on input "I hear that I am sincerely making a difference in the organization" at bounding box center [649, 403] width 41 height 41
radio input "false"
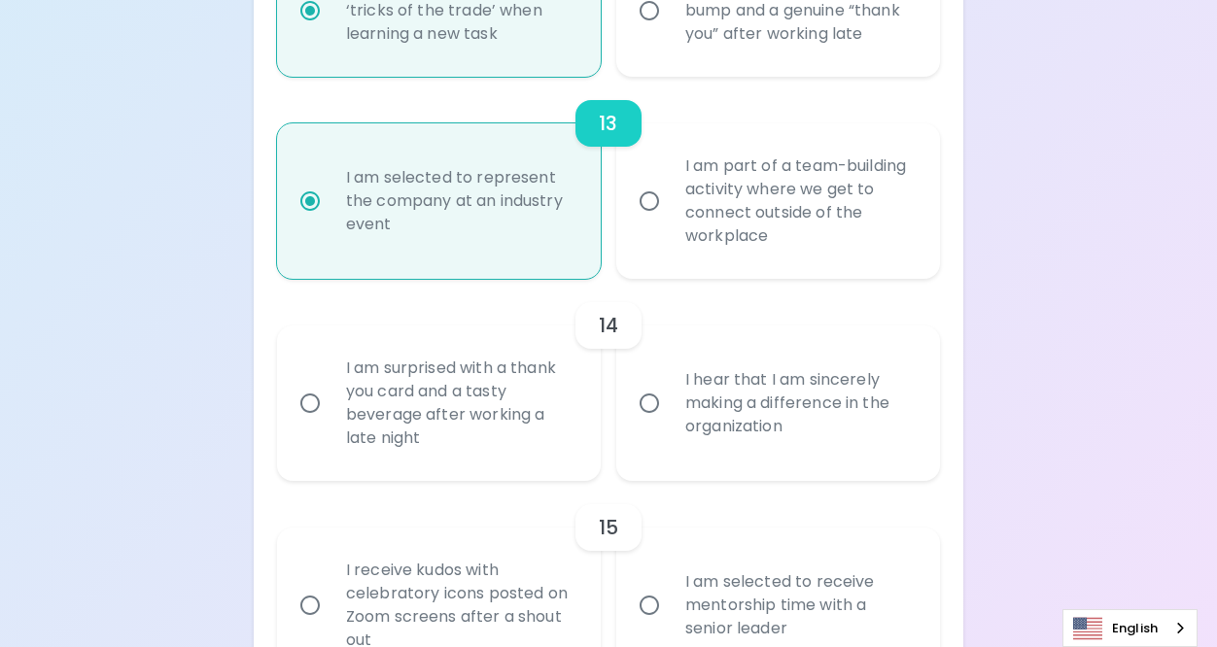
radio input "false"
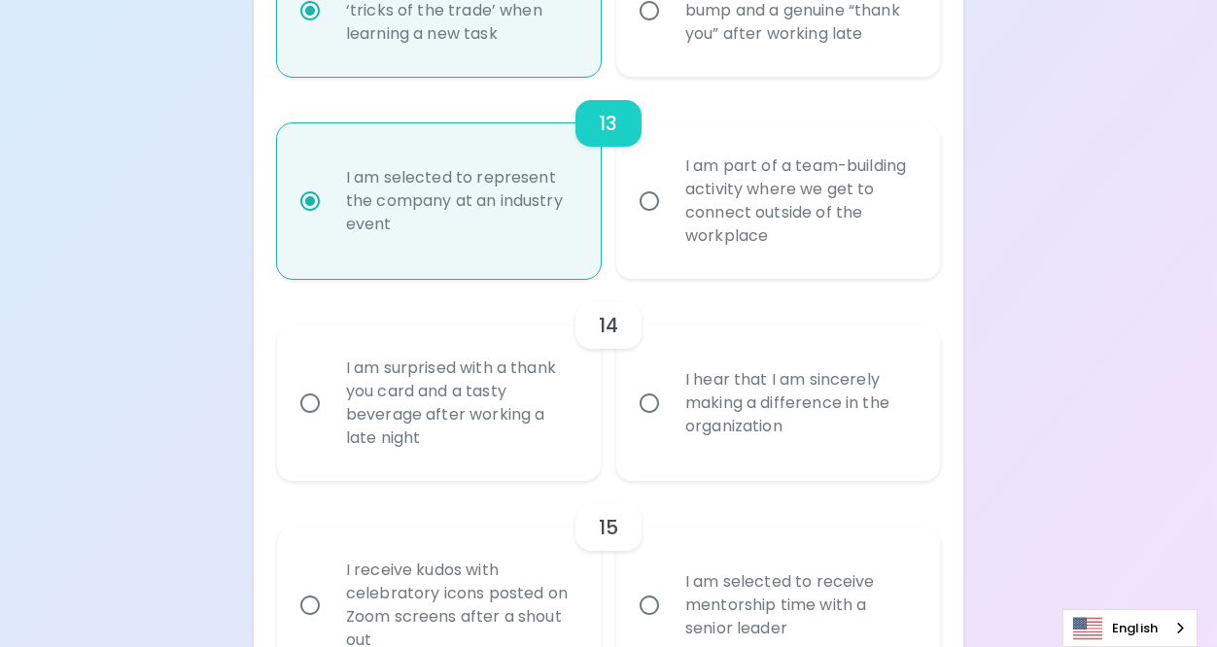
radio input "false"
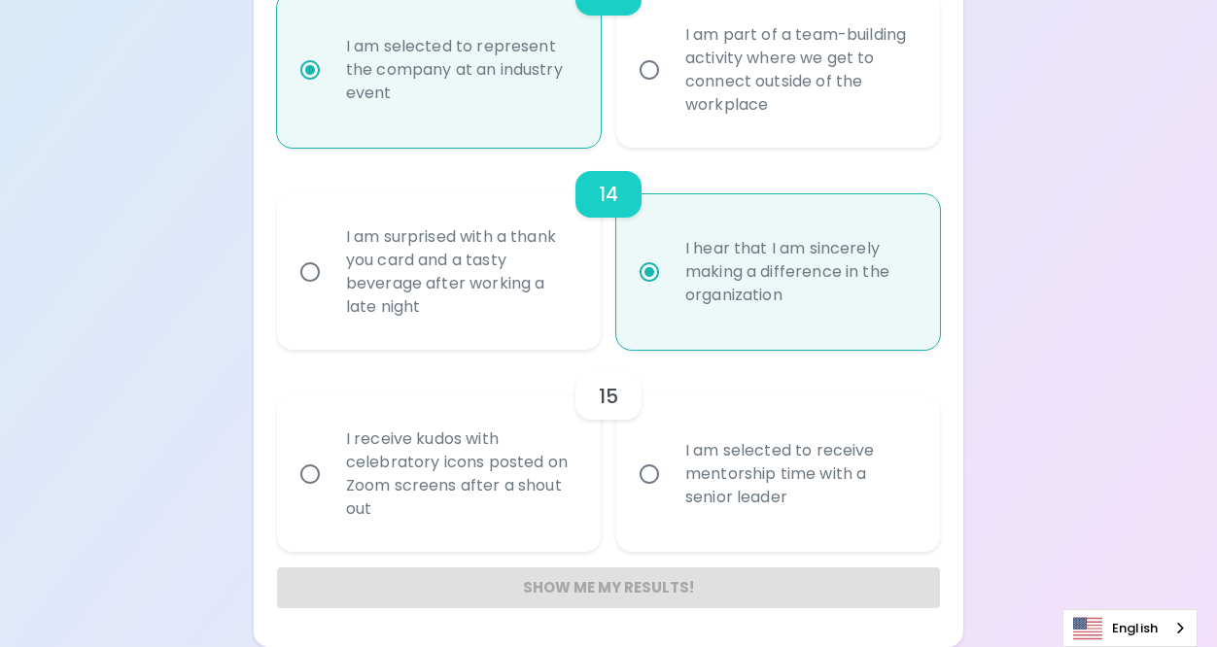
scroll to position [2711, 0]
radio input "true"
click at [692, 492] on div "I am selected to receive mentorship time with a senior leader" at bounding box center [799, 474] width 259 height 117
click at [670, 492] on input "I am selected to receive mentorship time with a senior leader" at bounding box center [649, 474] width 41 height 41
radio input "false"
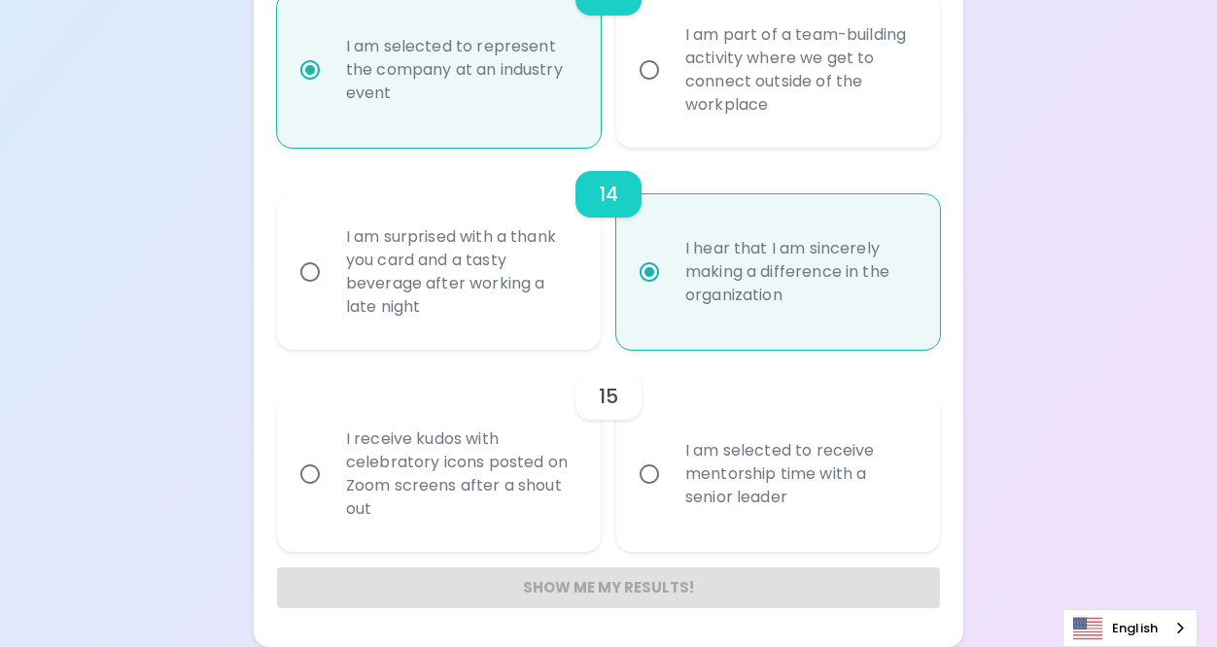
radio input "false"
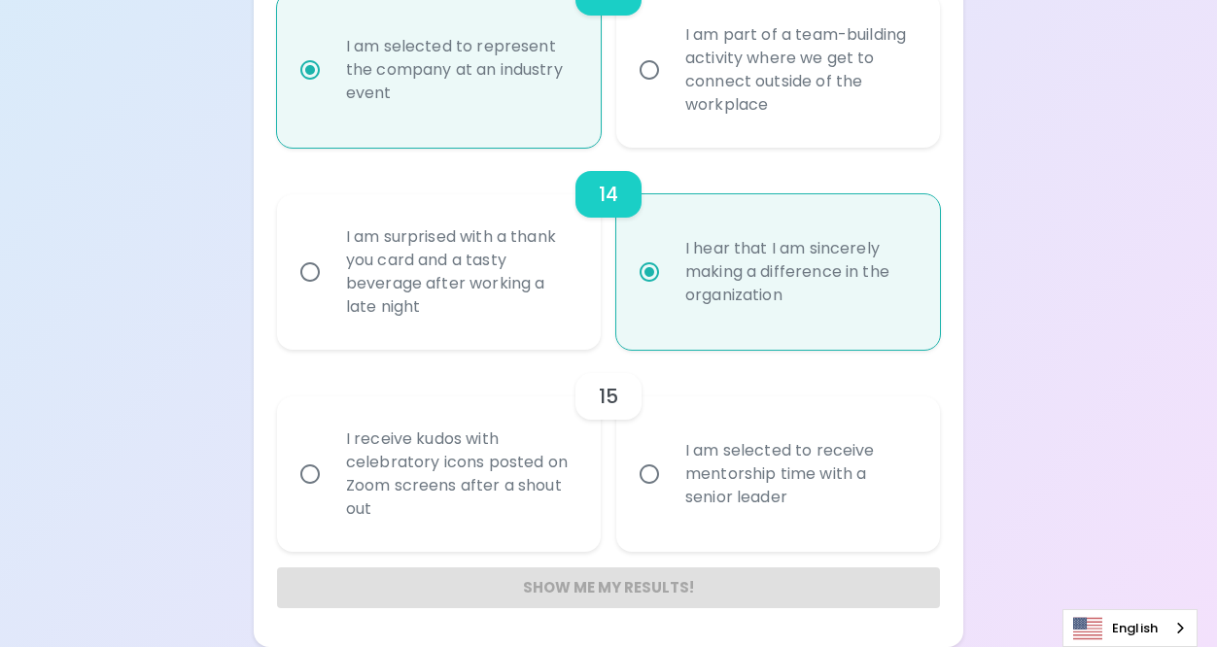
radio input "false"
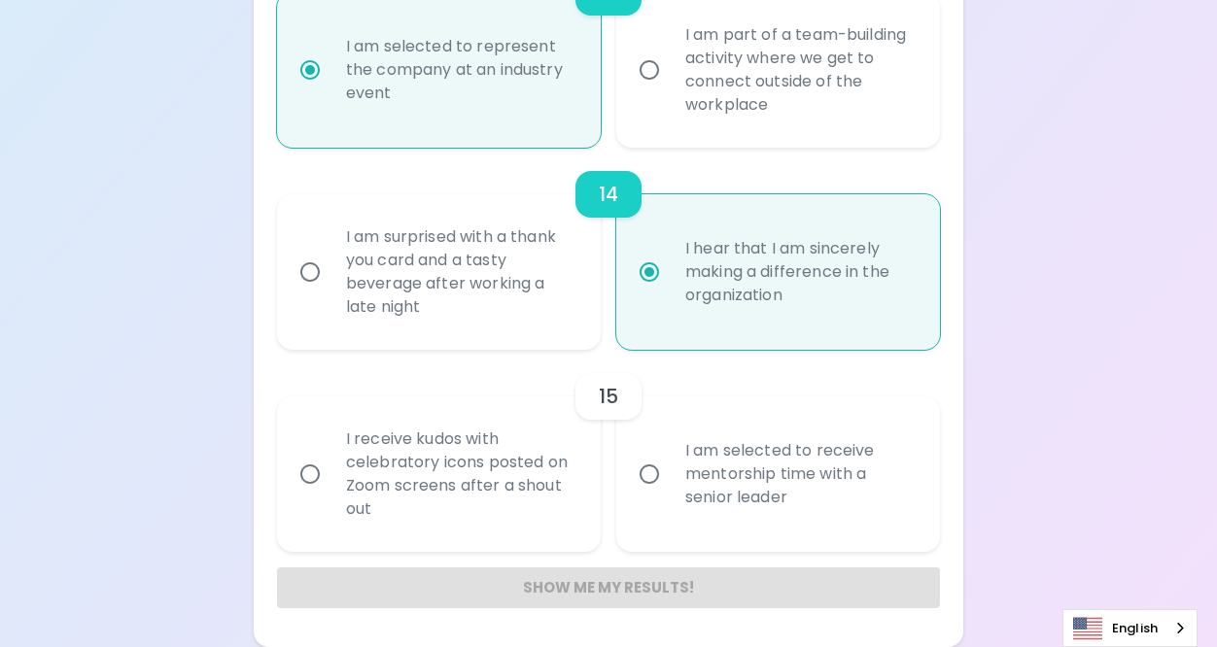
radio input "false"
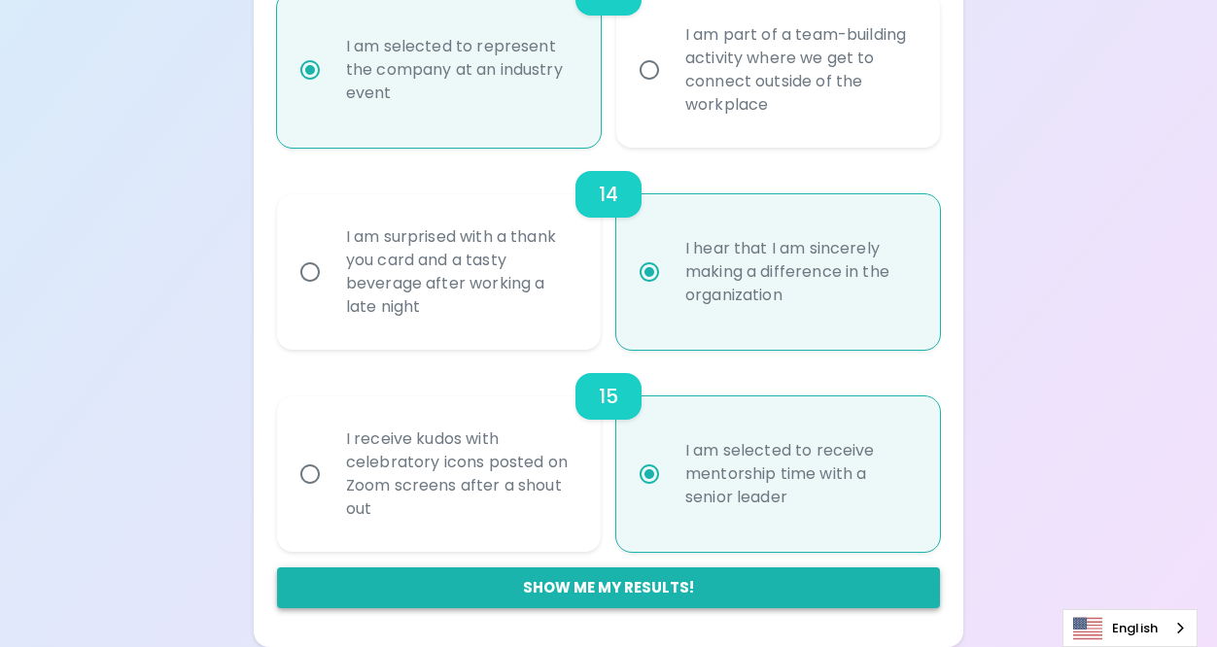
radio input "true"
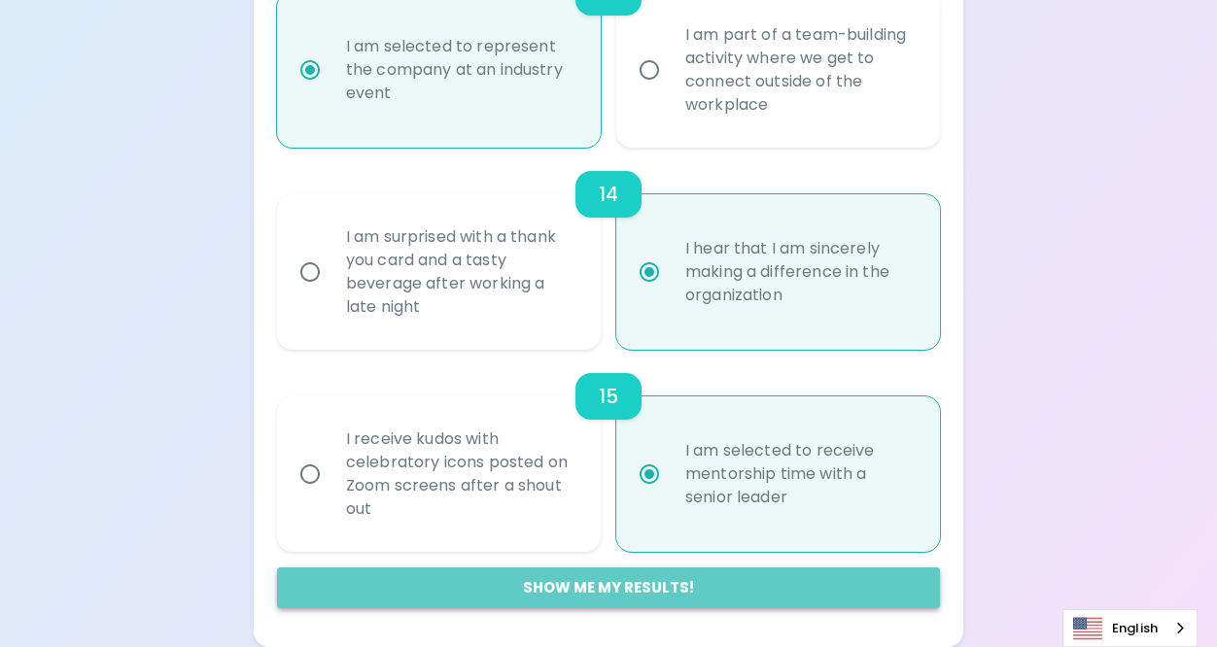
click at [617, 580] on button "Show me my results!" at bounding box center [608, 587] width 663 height 41
radio input "false"
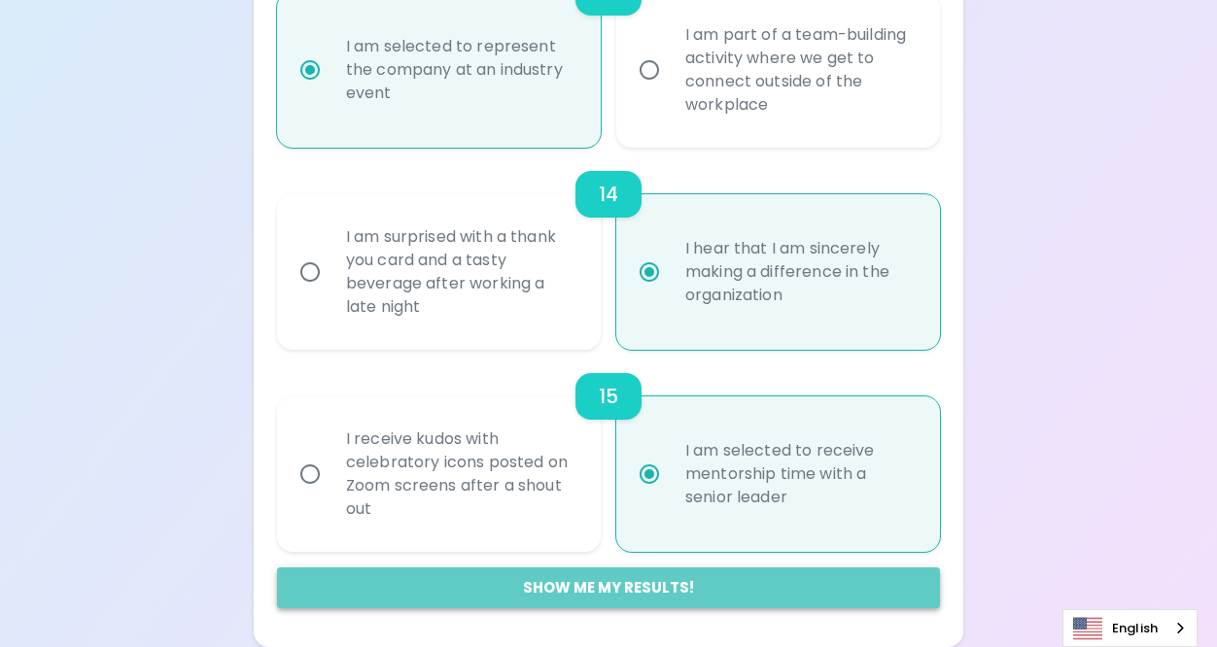
radio input "false"
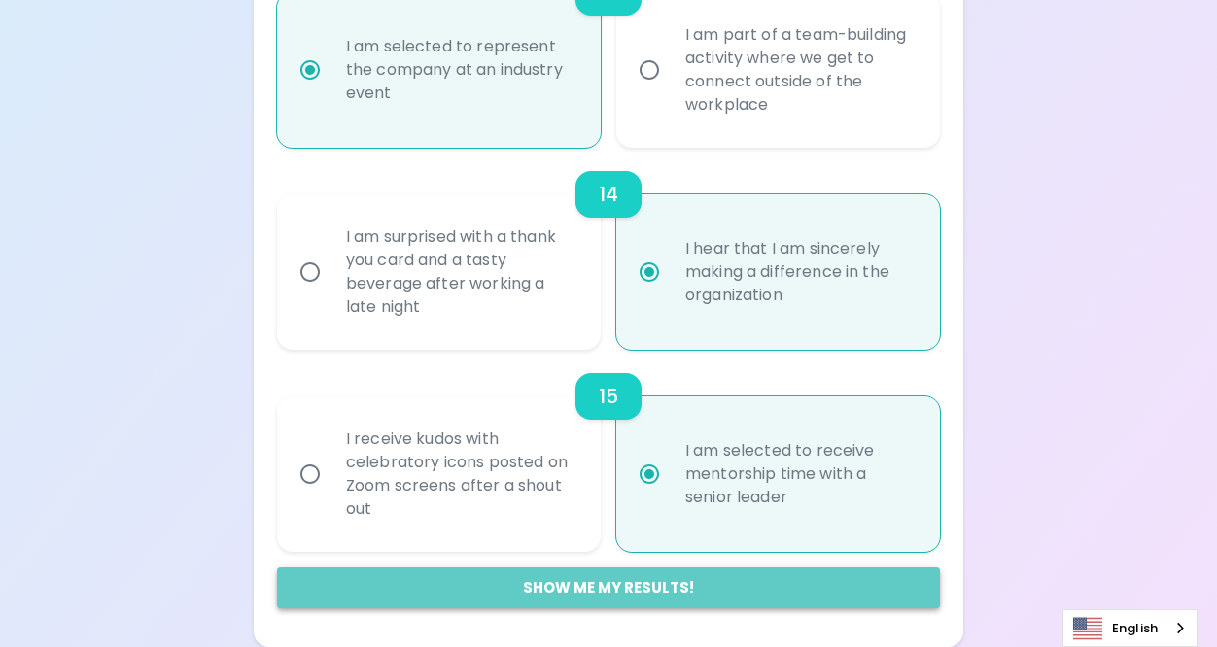
radio input "false"
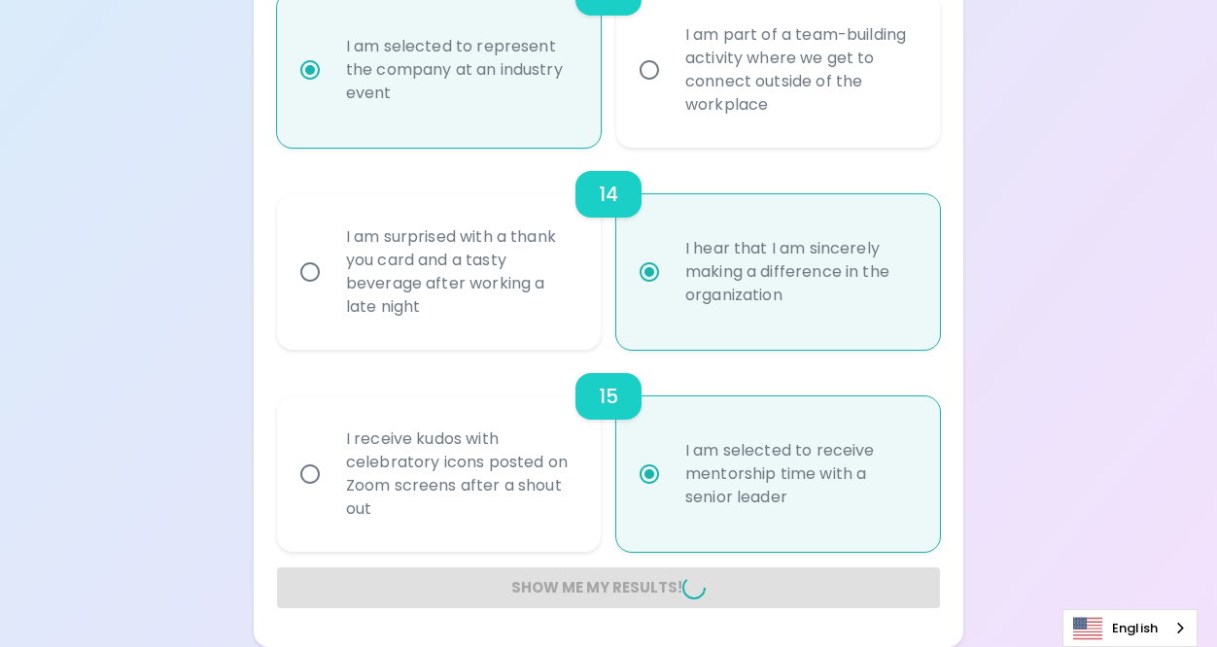
radio input "false"
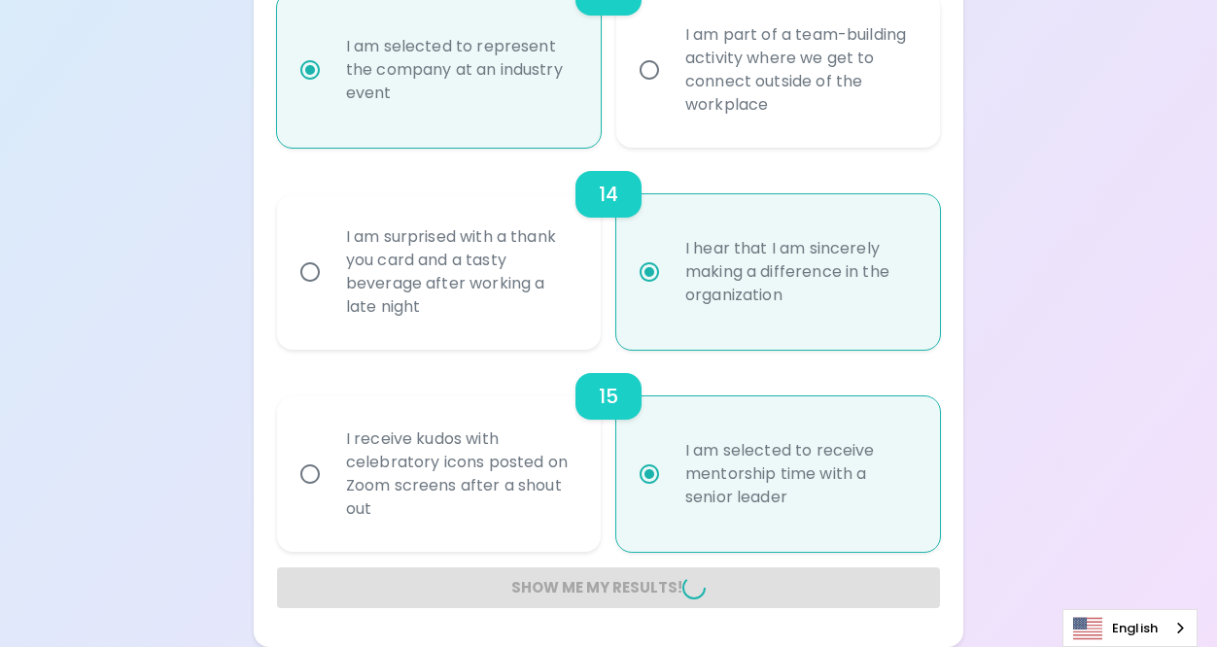
radio input "false"
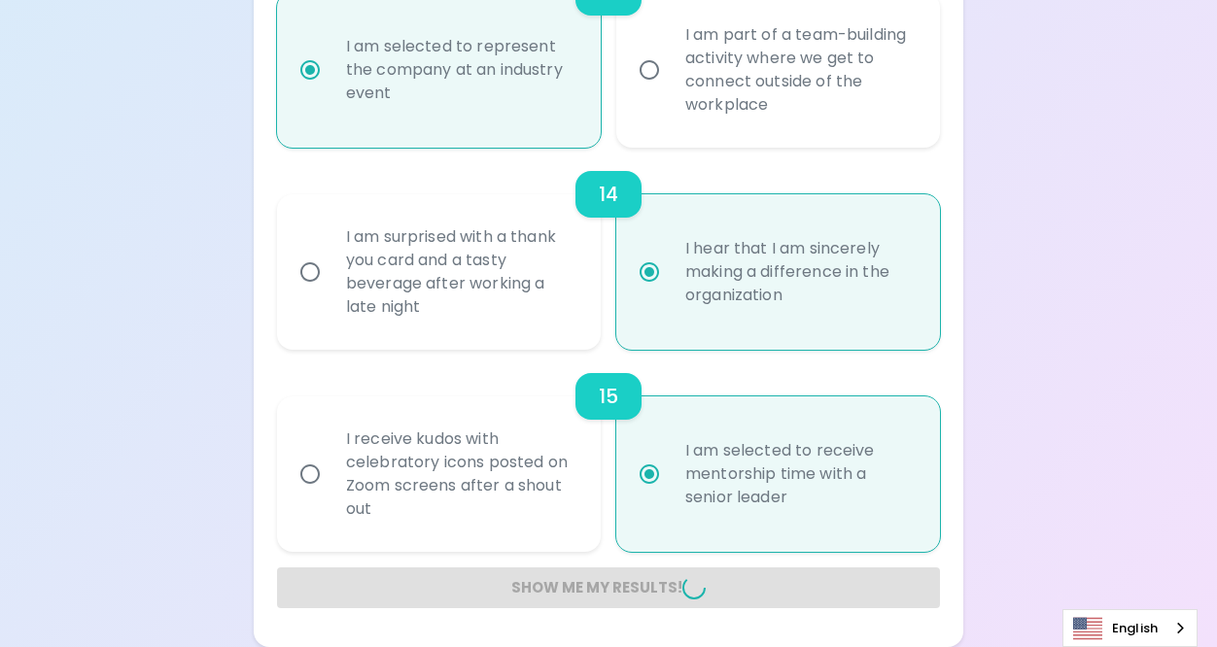
radio input "false"
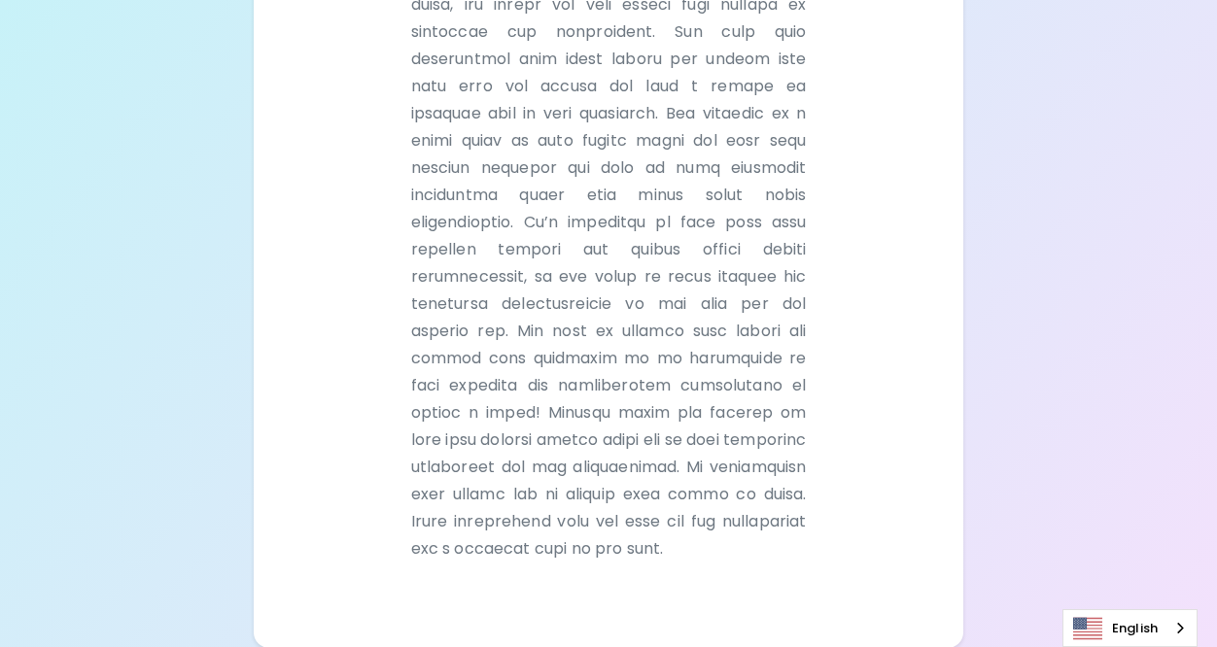
scroll to position [659, 0]
